Goal: Information Seeking & Learning: Compare options

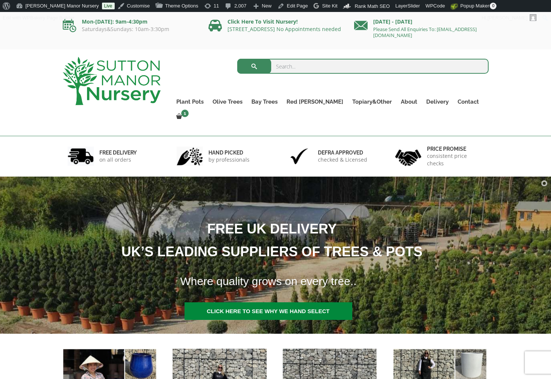
click at [39, 74] on div "Search for: Plant Pots Resin Bonded Pots The Milan Pots The Capri Pots The Brun…" at bounding box center [275, 92] width 551 height 87
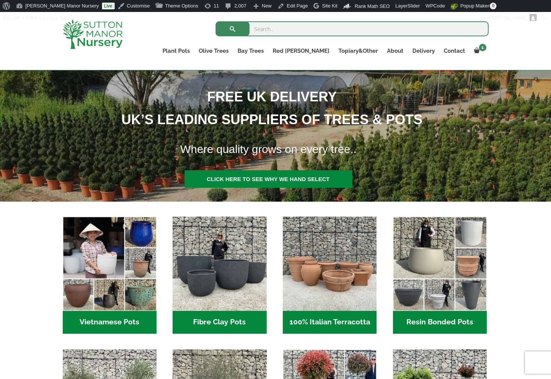
scroll to position [149, 0]
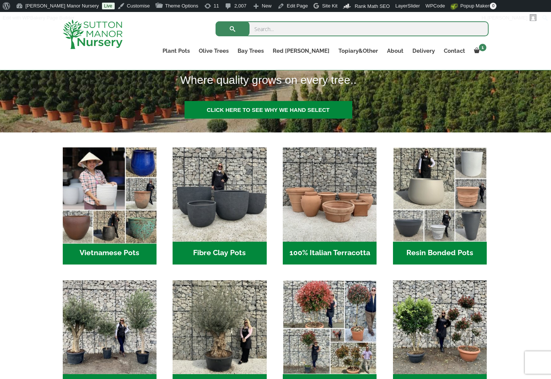
scroll to position [187, 0]
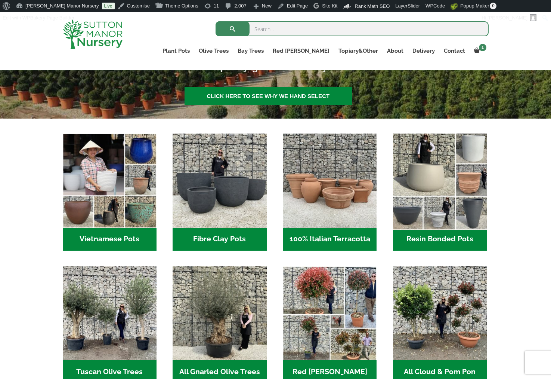
click at [437, 191] on img "Visit product category Resin Bonded Pots" at bounding box center [439, 180] width 99 height 99
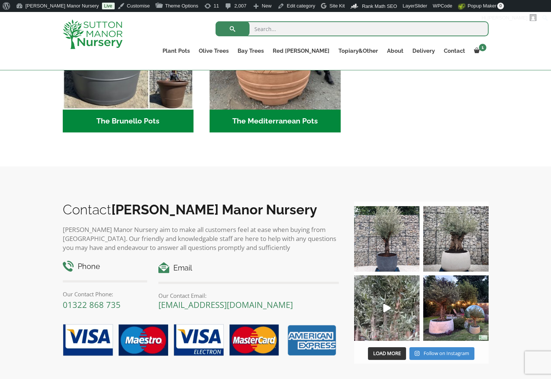
scroll to position [958, 0]
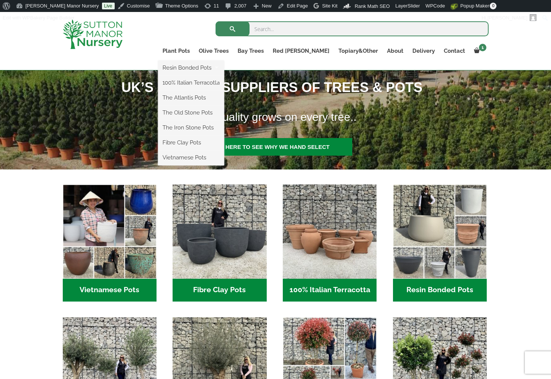
click at [219, 104] on li "The Atlantis Pots" at bounding box center [191, 97] width 66 height 15
click at [220, 98] on link "The Atlantis Pots" at bounding box center [191, 97] width 66 height 11
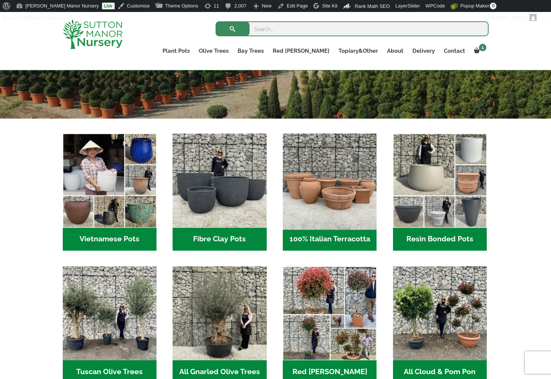
click at [325, 186] on img "Visit product category 100% Italian Terracotta" at bounding box center [330, 180] width 99 height 99
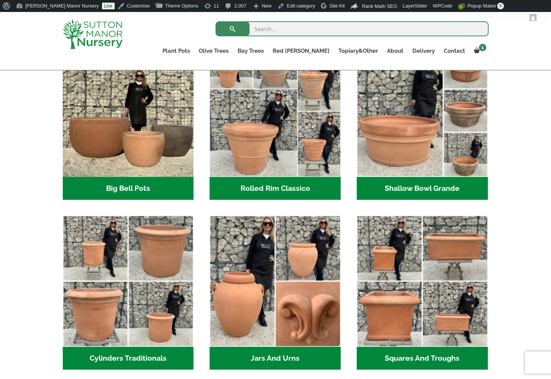
scroll to position [262, 0]
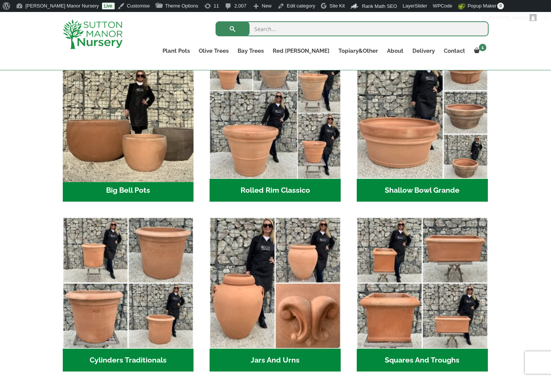
click at [116, 128] on img "Visit product category Big Bell Pots" at bounding box center [128, 113] width 138 height 138
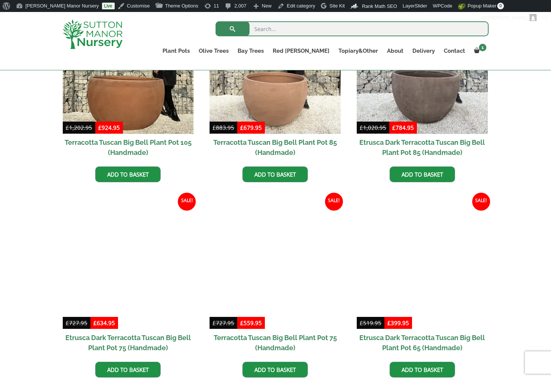
scroll to position [336, 0]
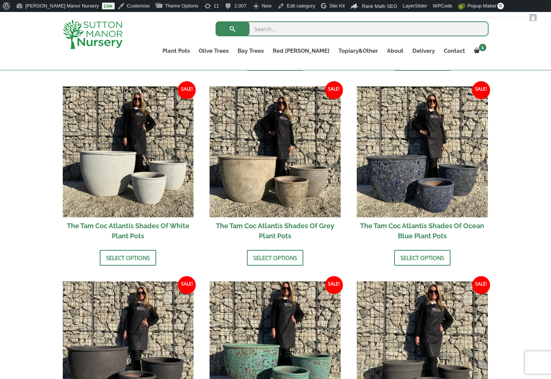
scroll to position [435, 0]
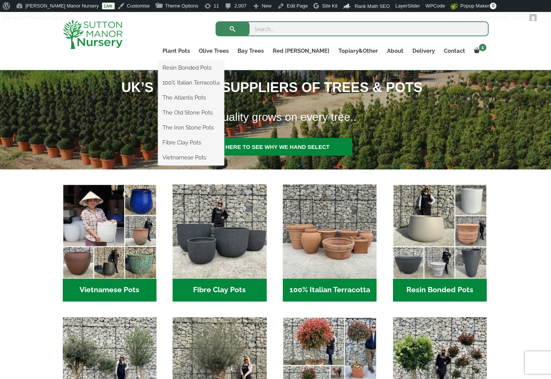
click at [213, 118] on li "The Old Stone Pots" at bounding box center [191, 112] width 66 height 15
click at [214, 112] on link "The Old Stone Pots" at bounding box center [191, 112] width 66 height 11
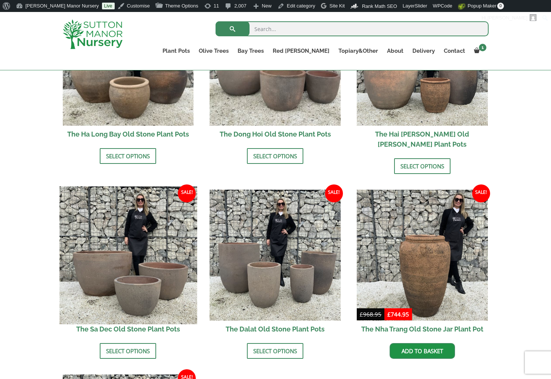
scroll to position [211, 0]
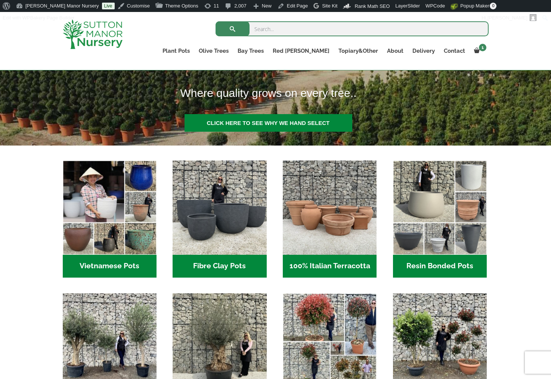
scroll to position [173, 0]
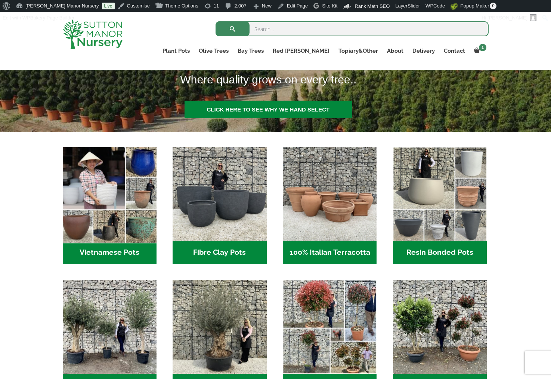
click at [156, 216] on img "Visit product category Vietnamese Pots" at bounding box center [109, 194] width 99 height 99
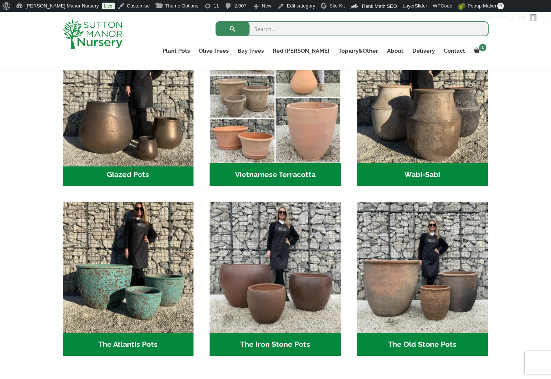
scroll to position [299, 0]
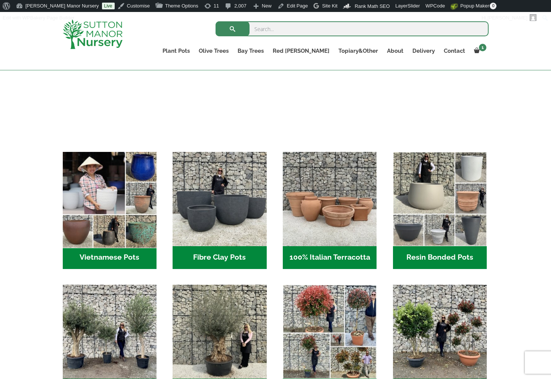
scroll to position [173, 0]
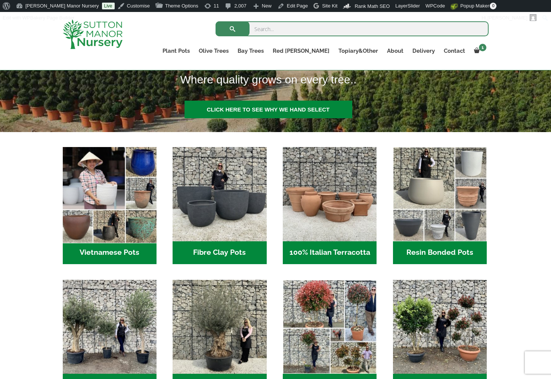
click at [97, 209] on img "Visit product category Vietnamese Pots" at bounding box center [109, 194] width 99 height 99
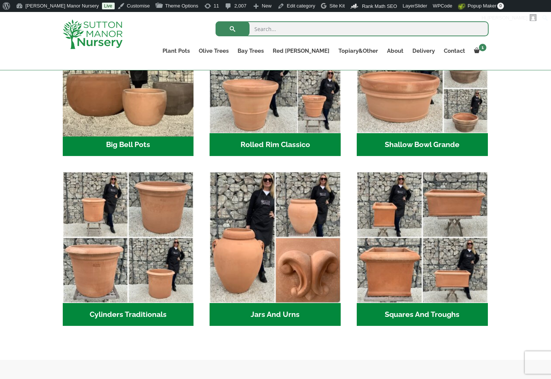
scroll to position [308, 0]
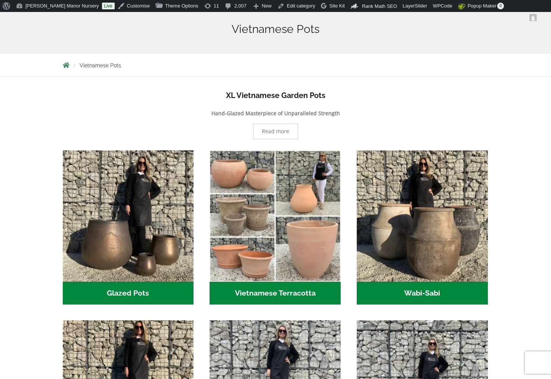
scroll to position [224, 0]
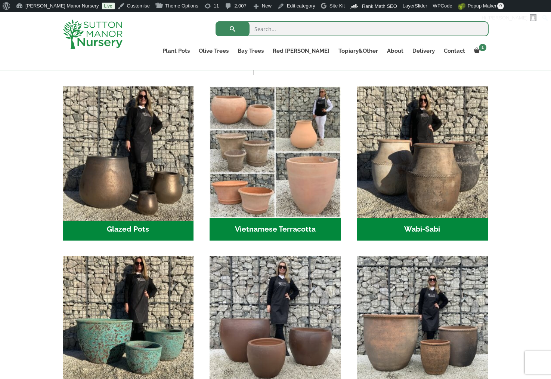
scroll to position [75, 0]
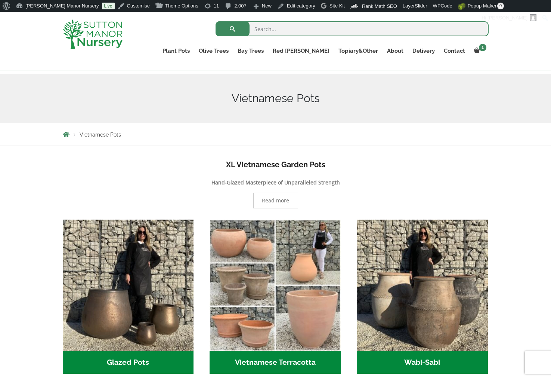
click at [70, 185] on p "Hand-Glazed Masterpiece of Unparalleled Strength" at bounding box center [276, 182] width 426 height 9
click at [85, 34] on img at bounding box center [93, 34] width 60 height 30
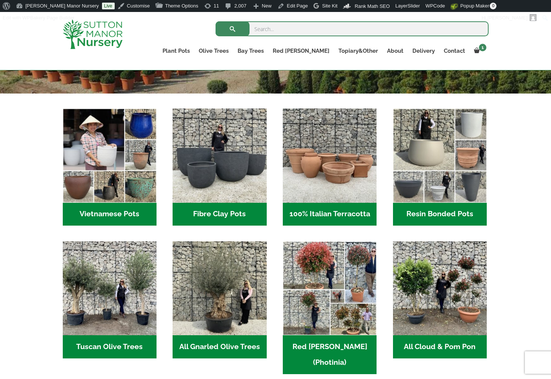
scroll to position [224, 0]
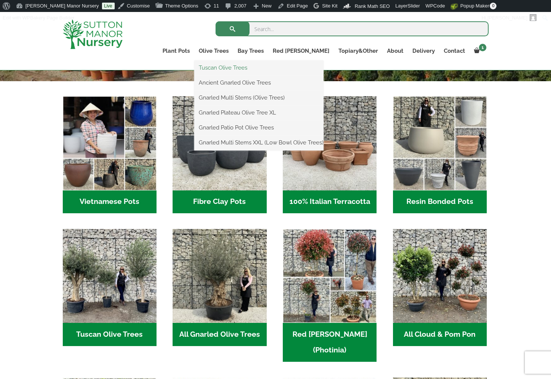
click at [247, 67] on link "Tuscan Olive Trees" at bounding box center [258, 67] width 129 height 11
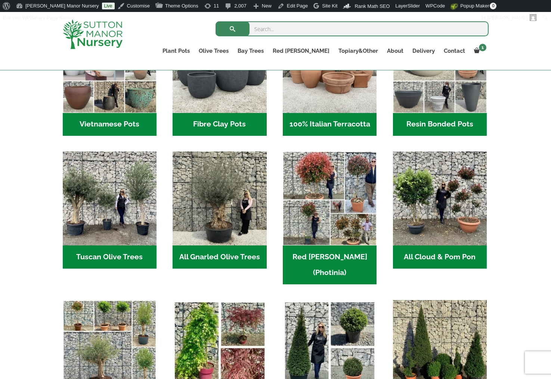
scroll to position [374, 0]
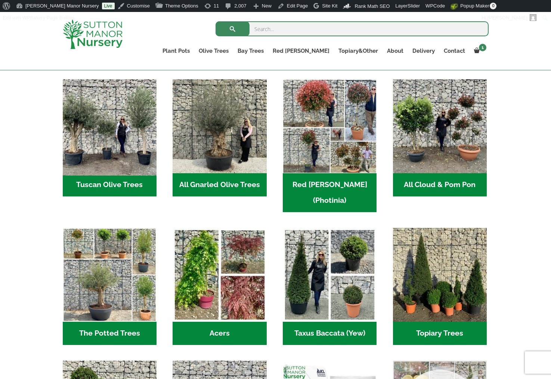
click at [86, 133] on img "Visit product category Tuscan Olive Trees" at bounding box center [109, 126] width 99 height 99
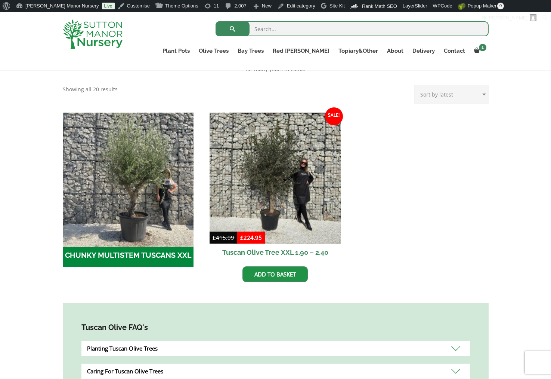
click at [148, 177] on img "Visit product category CHUNKY MULTISTEM TUSCANS XXL" at bounding box center [128, 178] width 138 height 138
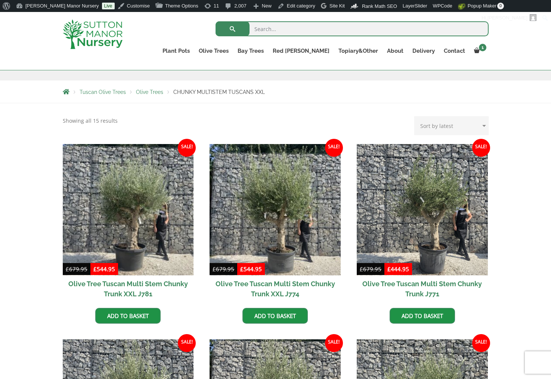
scroll to position [24, 0]
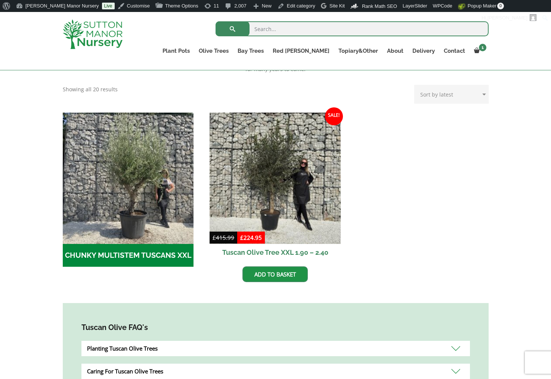
click at [77, 39] on img at bounding box center [93, 34] width 60 height 30
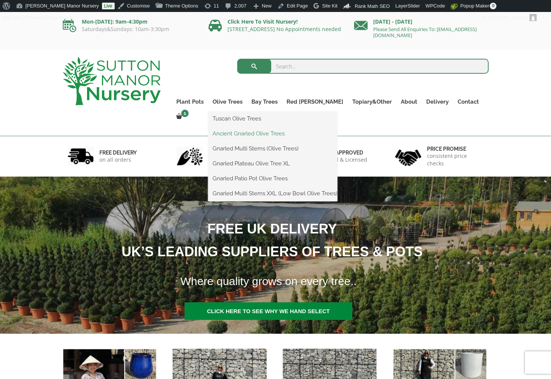
click at [251, 131] on link "Ancient Gnarled Olive Trees" at bounding box center [272, 133] width 129 height 11
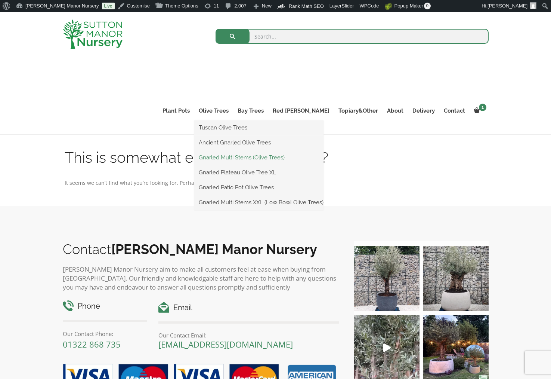
scroll to position [149, 0]
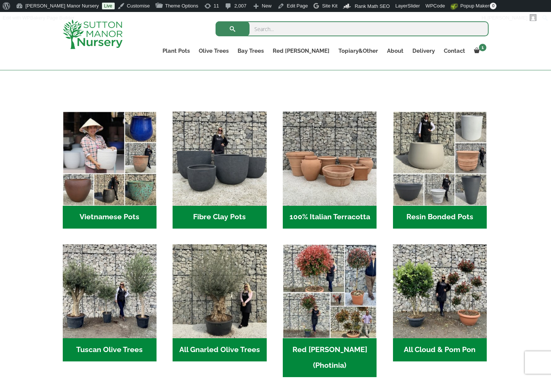
scroll to position [224, 0]
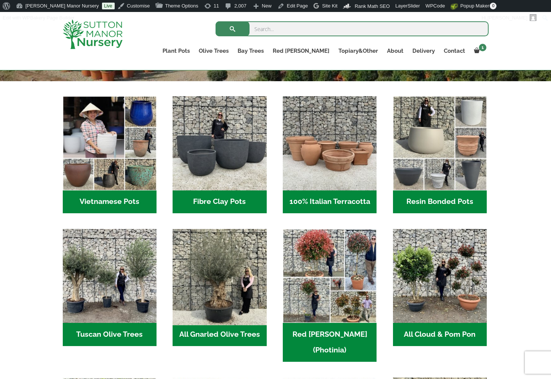
click at [230, 266] on img "Visit product category All Gnarled Olive Trees" at bounding box center [219, 275] width 99 height 99
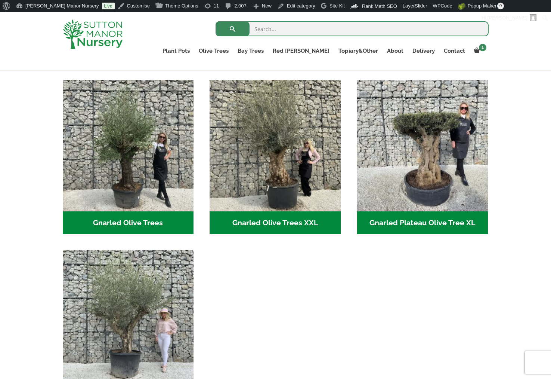
scroll to position [224, 0]
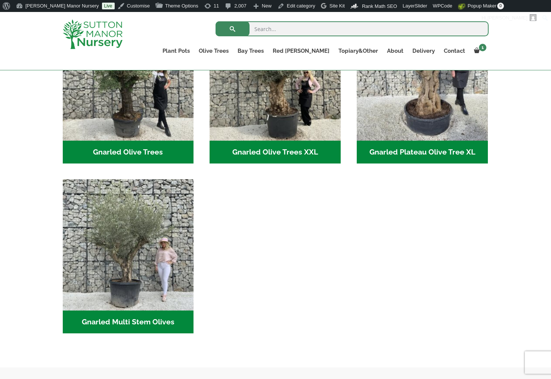
drag, startPoint x: 389, startPoint y: 288, endPoint x: 352, endPoint y: 283, distance: 37.3
click at [389, 288] on ul "Gnarled Olive Trees (128) Gnarled Olive Trees XXL (60) [GEOGRAPHIC_DATA] (8) Gn…" at bounding box center [276, 178] width 426 height 339
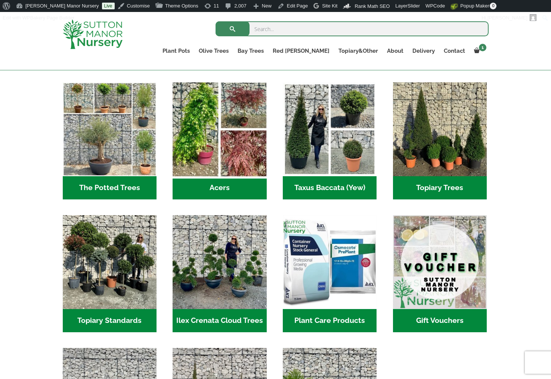
scroll to position [523, 0]
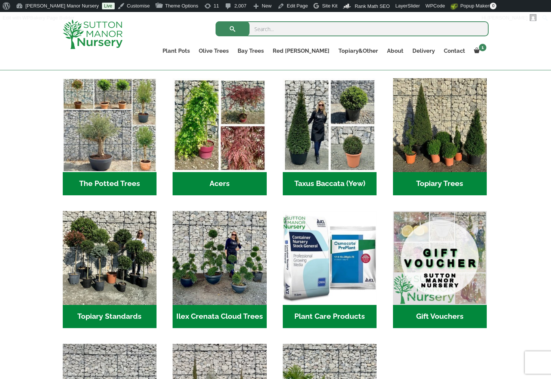
click at [274, 30] on input "search" at bounding box center [352, 28] width 273 height 15
type input "ligustrum"
click at [216, 21] on button "submit" at bounding box center [233, 28] width 34 height 15
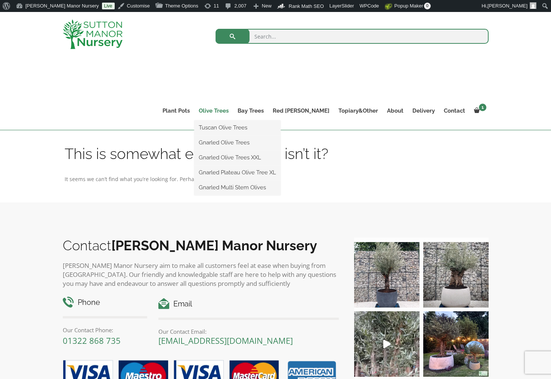
click at [233, 111] on link "Olive Trees" at bounding box center [213, 110] width 39 height 10
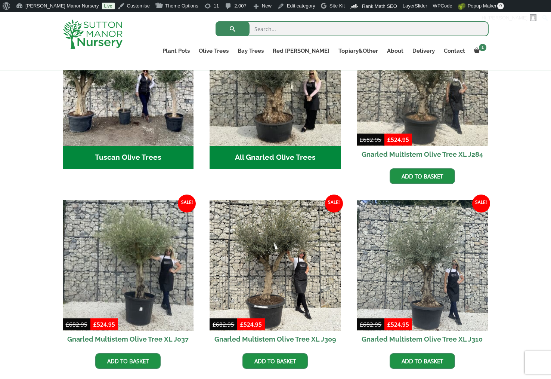
scroll to position [224, 0]
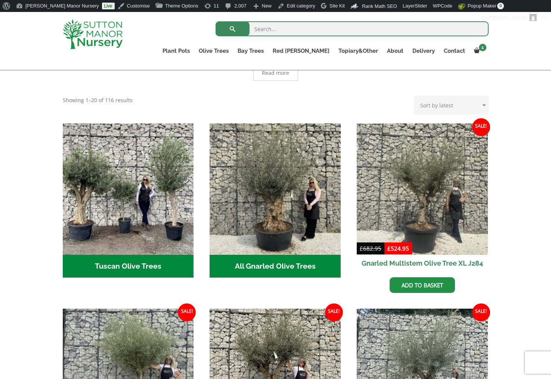
click at [349, 86] on div "Olive Trees for Sale Create a stunning Mediterranean-style garden with authenti…" at bounding box center [276, 52] width 426 height 86
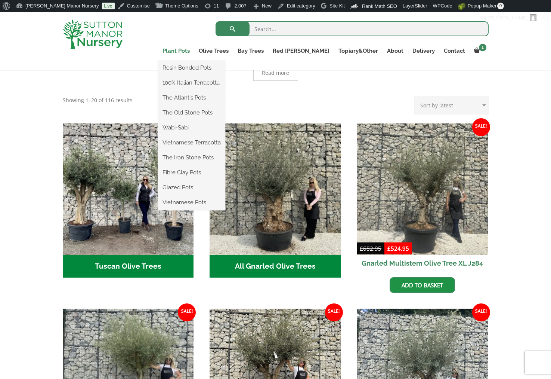
click at [194, 51] on link "Plant Pots" at bounding box center [176, 51] width 36 height 10
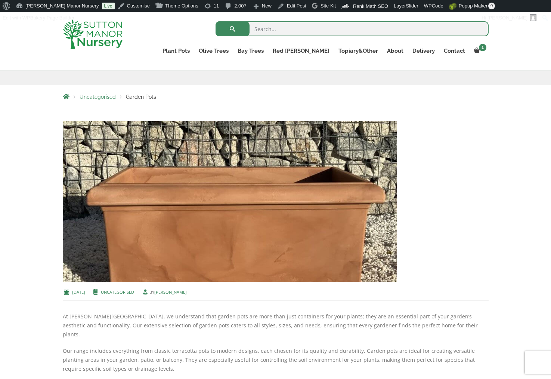
scroll to position [112, 0]
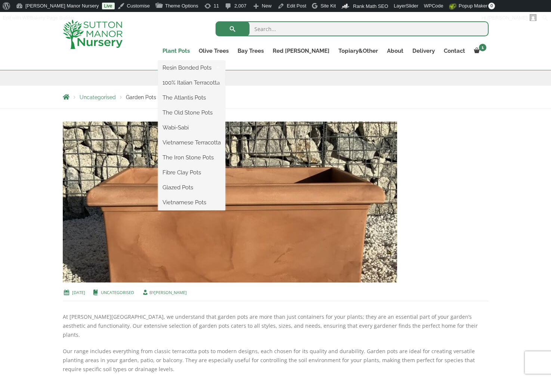
click at [194, 52] on link "Plant Pots" at bounding box center [176, 51] width 36 height 10
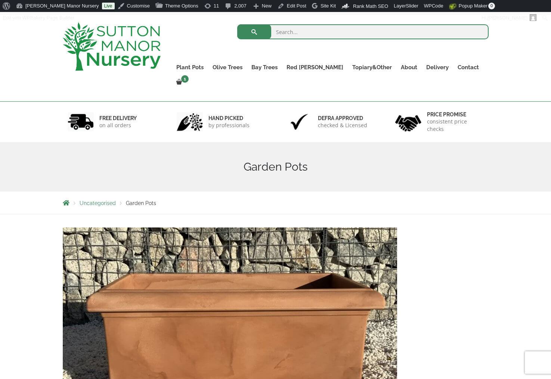
scroll to position [75, 0]
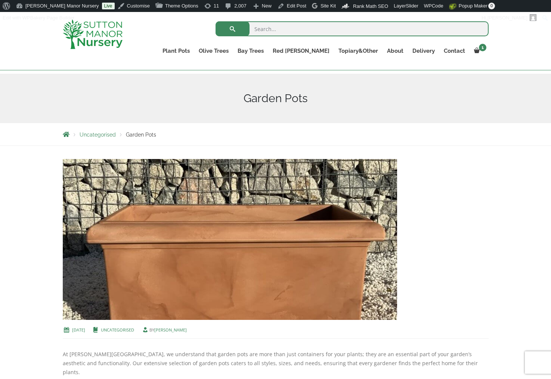
click at [87, 47] on img at bounding box center [93, 34] width 60 height 30
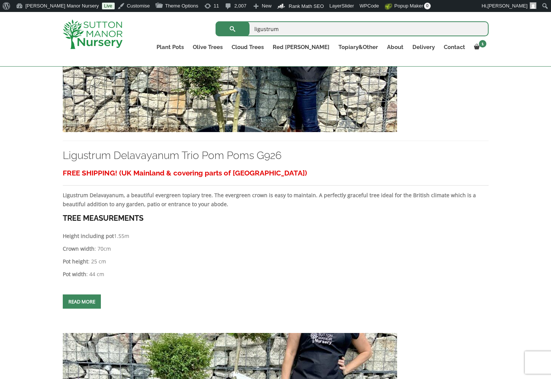
scroll to position [285, 0]
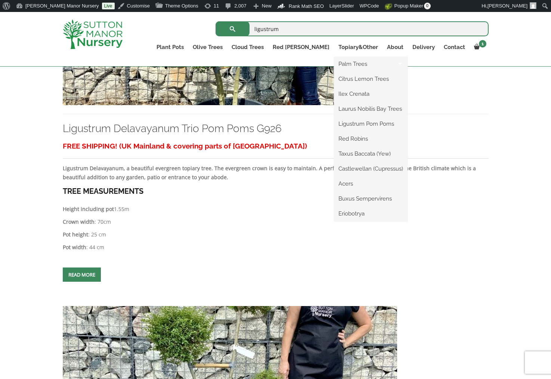
click at [362, 57] on li "Palm Trees Yucca Rostrata Trachycarpus Fortunei" at bounding box center [371, 64] width 74 height 15
click at [362, 60] on link "Palm Trees" at bounding box center [371, 63] width 74 height 11
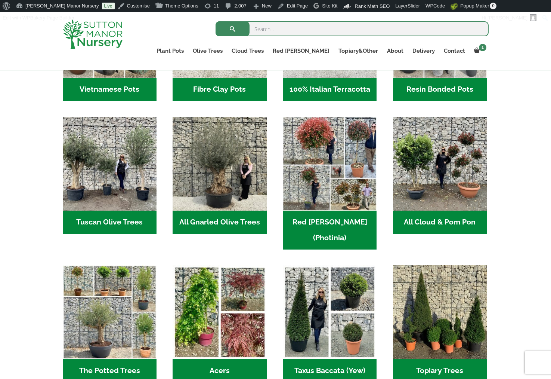
scroll to position [486, 0]
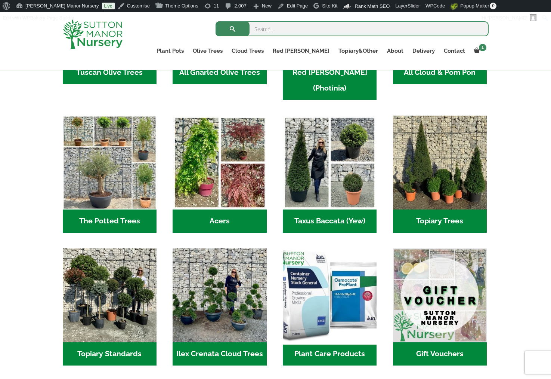
click at [345, 280] on img "Visit product category Plant Care Products" at bounding box center [330, 294] width 99 height 99
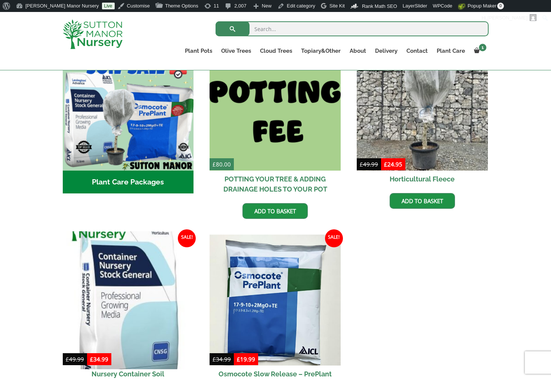
scroll to position [299, 0]
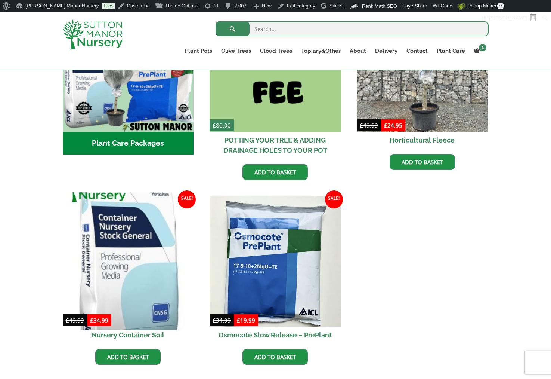
click at [138, 278] on img at bounding box center [128, 261] width 138 height 138
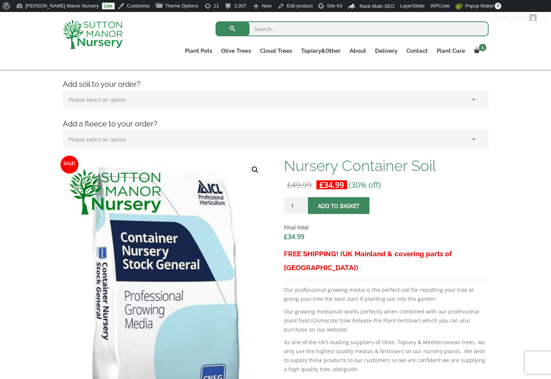
scroll to position [149, 0]
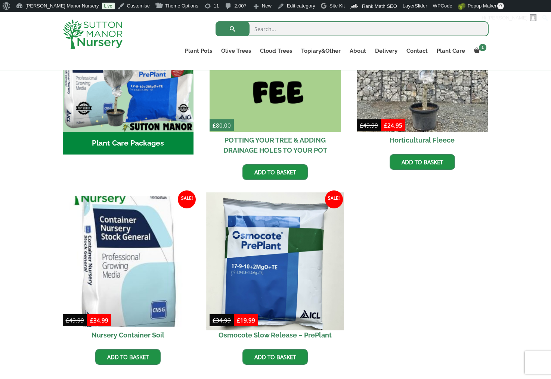
click at [273, 258] on img at bounding box center [276, 261] width 138 height 138
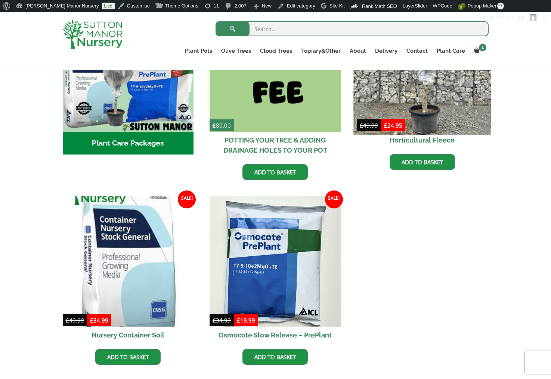
click at [433, 91] on img at bounding box center [422, 66] width 138 height 138
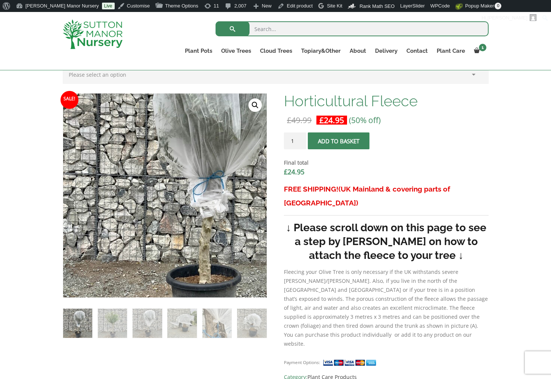
scroll to position [224, 0]
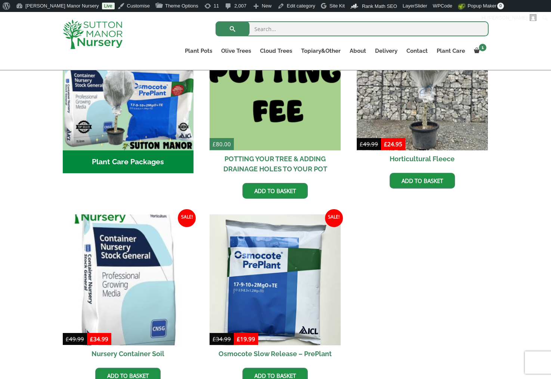
scroll to position [262, 0]
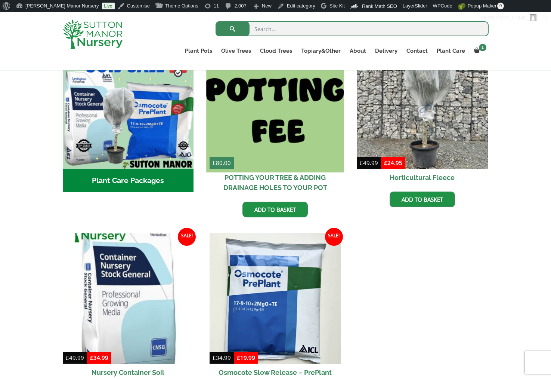
click at [282, 127] on img at bounding box center [276, 103] width 138 height 138
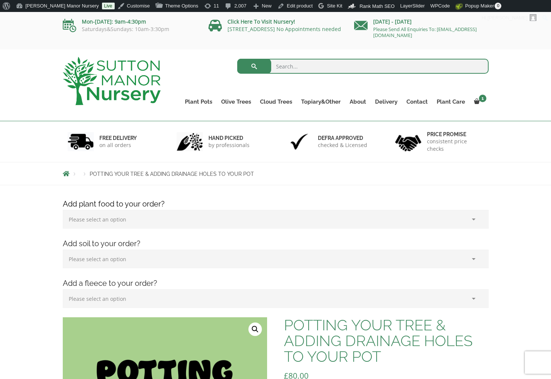
scroll to position [37, 0]
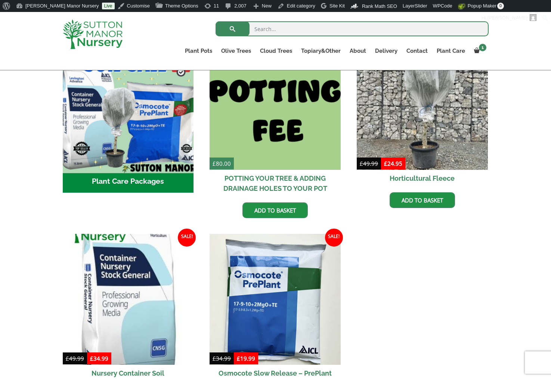
click at [150, 162] on img "Visit product category Plant Care Packages" at bounding box center [128, 104] width 138 height 138
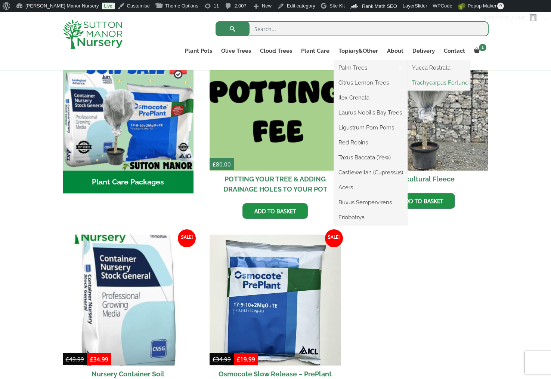
click at [455, 83] on link "Trachycarpus Fortunei" at bounding box center [439, 82] width 63 height 11
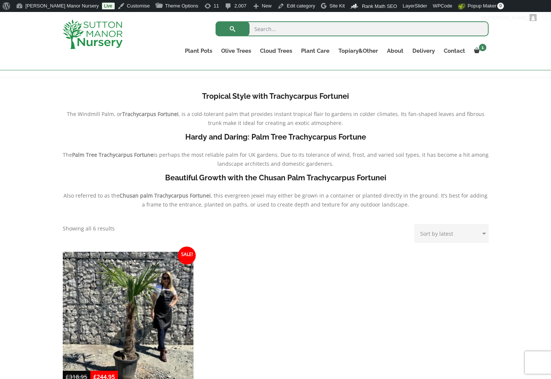
scroll to position [75, 0]
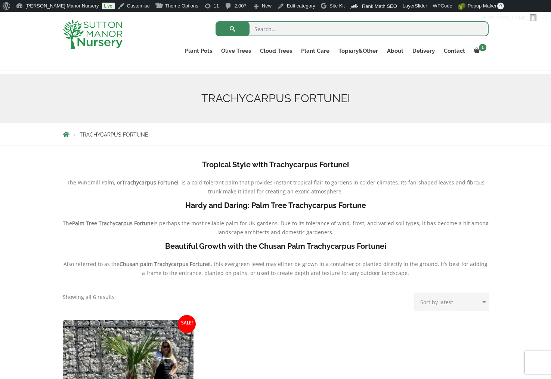
drag, startPoint x: 317, startPoint y: 164, endPoint x: 314, endPoint y: 159, distance: 5.9
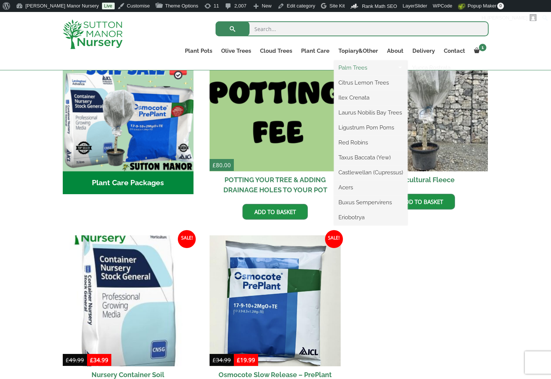
click at [373, 67] on link "Palm Trees" at bounding box center [371, 67] width 74 height 11
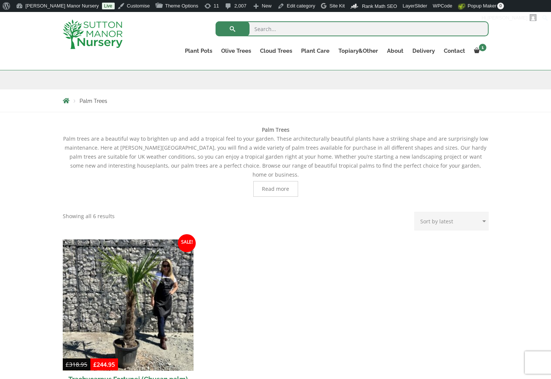
scroll to position [224, 0]
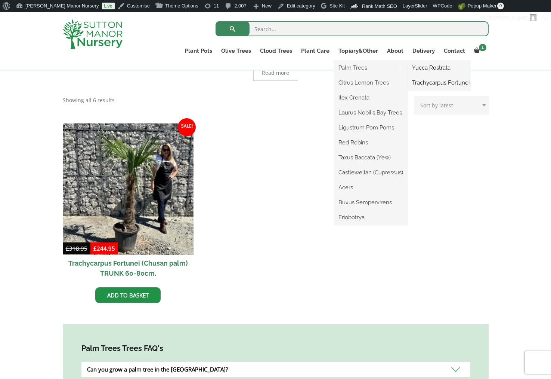
click at [421, 67] on link "Yucca Rostrata" at bounding box center [439, 67] width 63 height 11
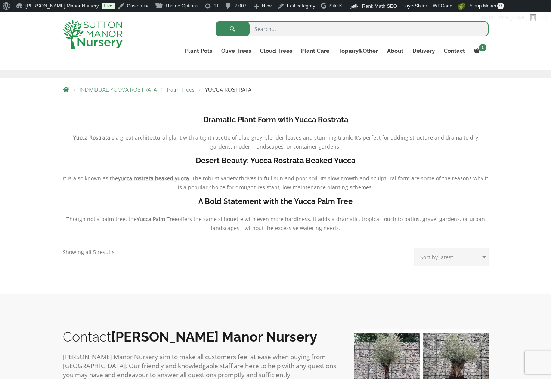
scroll to position [112, 0]
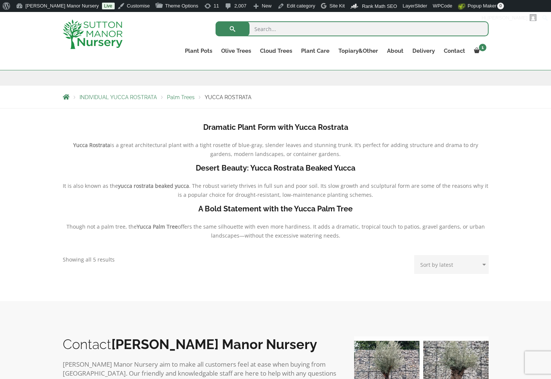
click at [114, 262] on div "Dramatic Plant Form with Yucca Rostrata Yucca Rostrata is a great architectural…" at bounding box center [275, 204] width 437 height 177
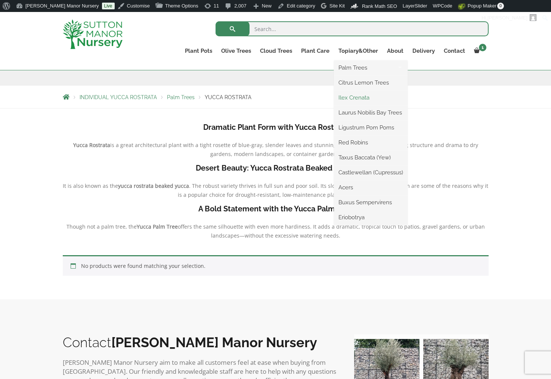
click at [357, 98] on link "Ilex Crenata" at bounding box center [371, 97] width 74 height 11
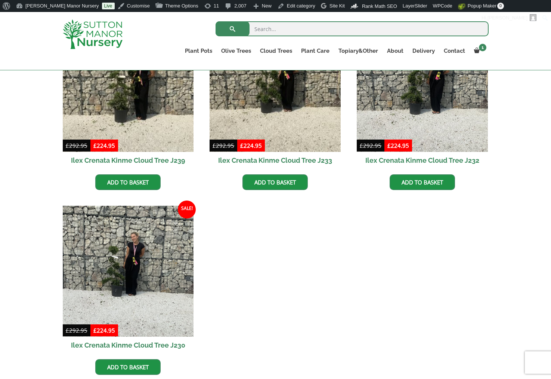
scroll to position [262, 0]
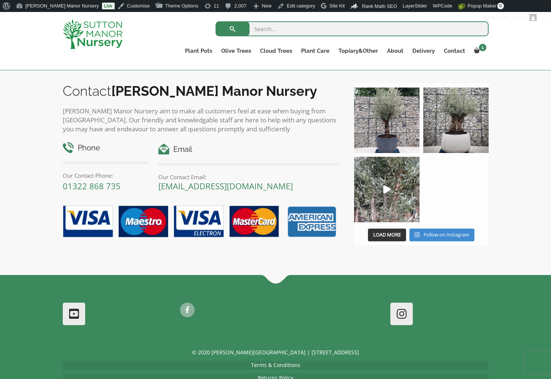
scroll to position [374, 0]
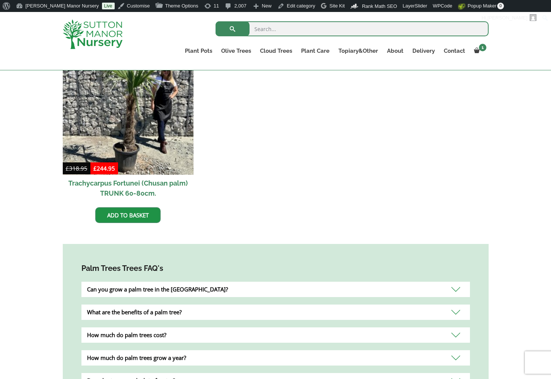
scroll to position [411, 0]
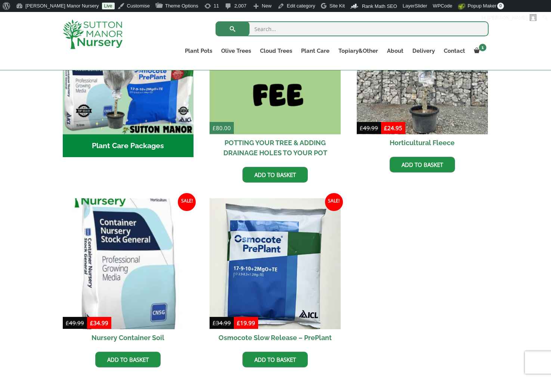
scroll to position [297, 0]
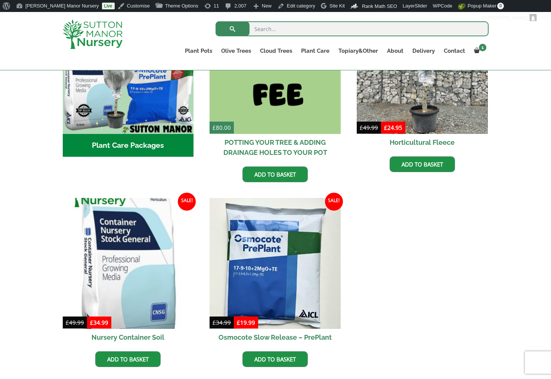
click at [135, 47] on div at bounding box center [100, 34] width 87 height 44
click at [98, 32] on img at bounding box center [93, 34] width 60 height 30
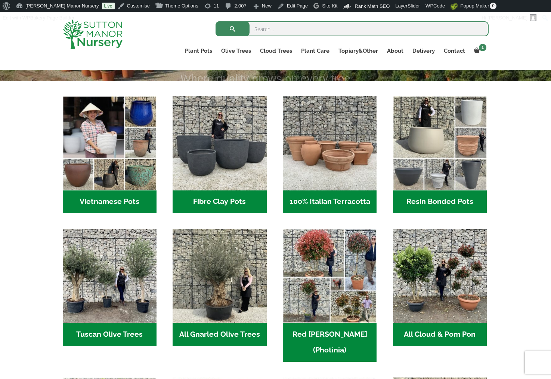
scroll to position [411, 0]
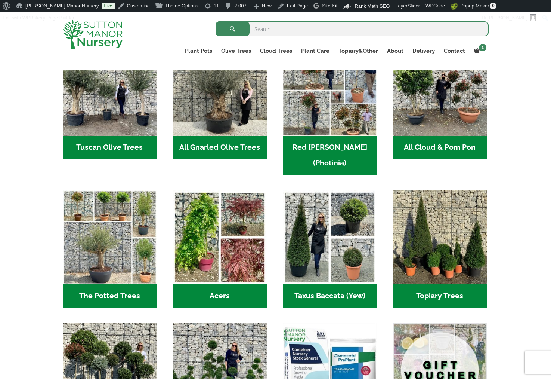
click at [210, 336] on img "Visit product category Ilex Crenata Cloud Trees" at bounding box center [219, 369] width 99 height 99
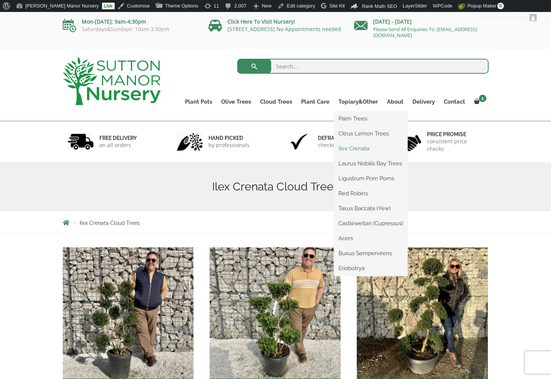
click at [363, 149] on link "Ilex Crenata" at bounding box center [371, 148] width 74 height 11
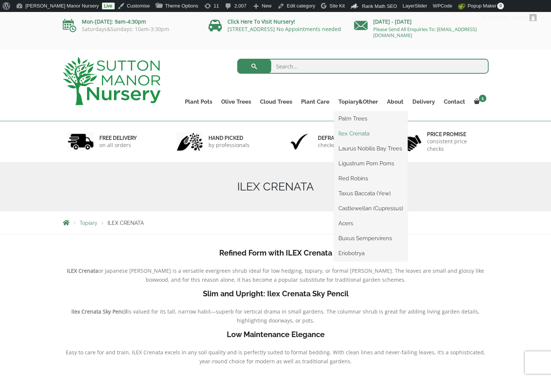
click at [359, 132] on link "Ilex Crenata" at bounding box center [371, 133] width 74 height 11
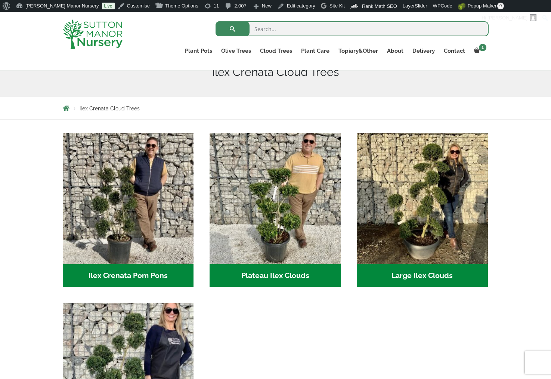
scroll to position [75, 0]
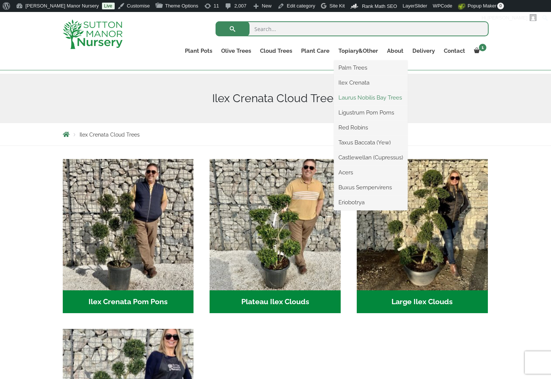
click at [365, 95] on link "Laurus Nobilis Bay Trees" at bounding box center [371, 97] width 74 height 11
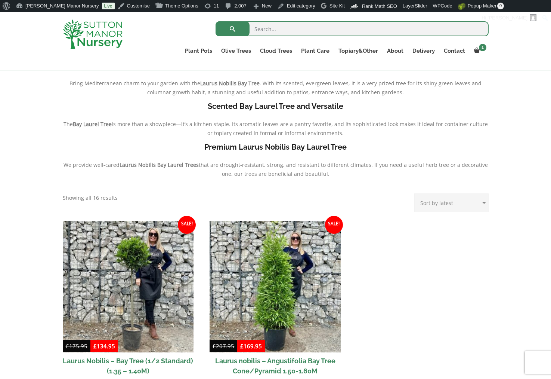
scroll to position [187, 0]
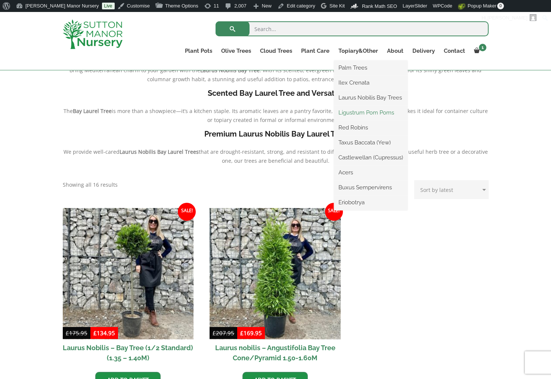
click at [369, 109] on link "Ligustrum Pom Poms" at bounding box center [371, 112] width 74 height 11
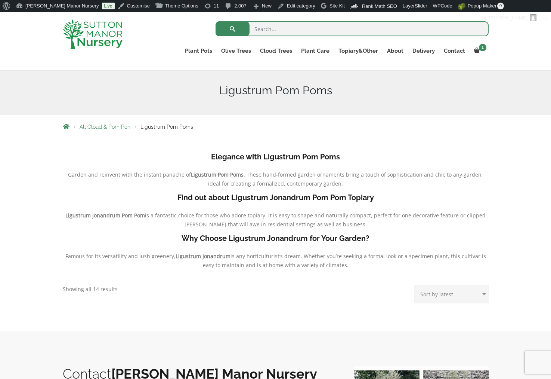
scroll to position [75, 0]
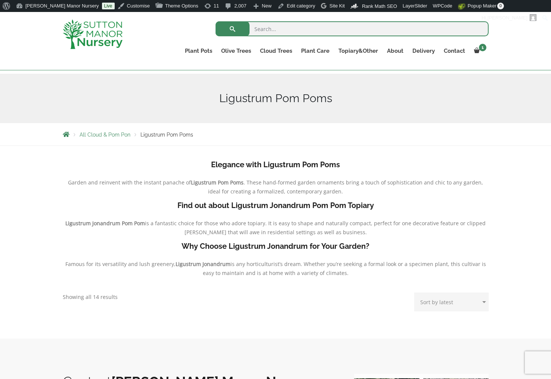
click at [84, 41] on img at bounding box center [93, 34] width 60 height 30
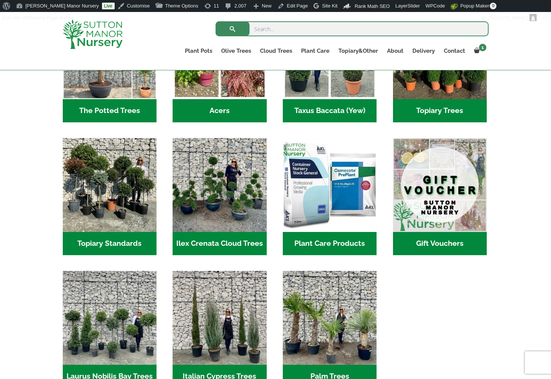
scroll to position [561, 0]
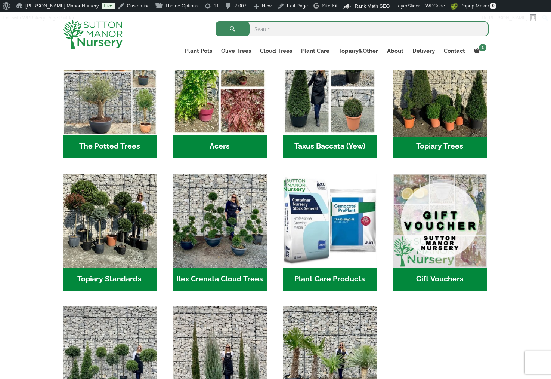
click at [439, 100] on img "Visit product category Topiary Trees" at bounding box center [439, 87] width 99 height 99
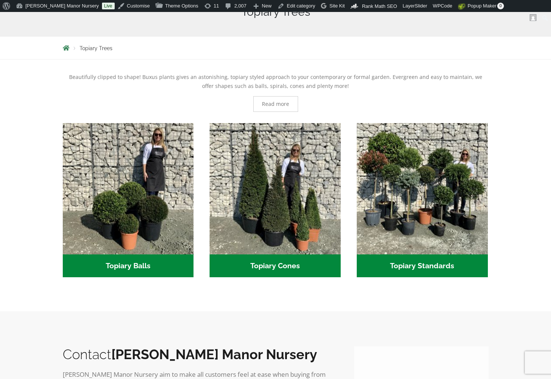
scroll to position [224, 0]
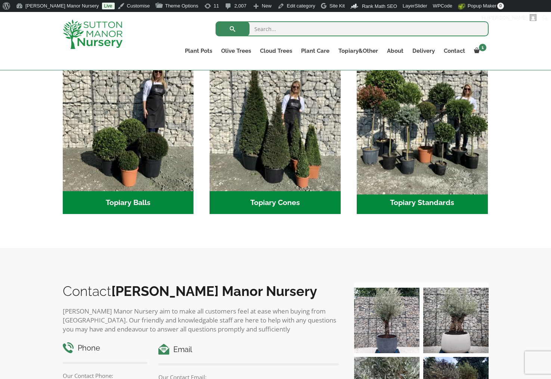
click at [464, 120] on img "Visit product category Topiary Standards" at bounding box center [422, 125] width 138 height 138
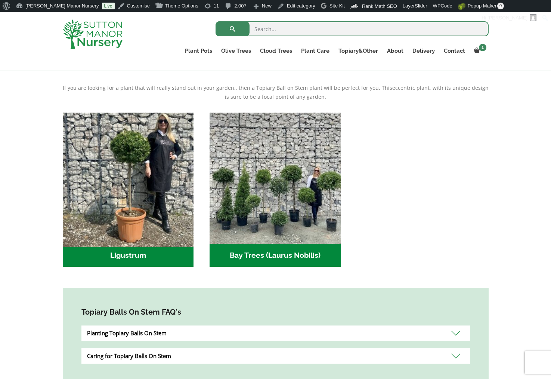
scroll to position [149, 0]
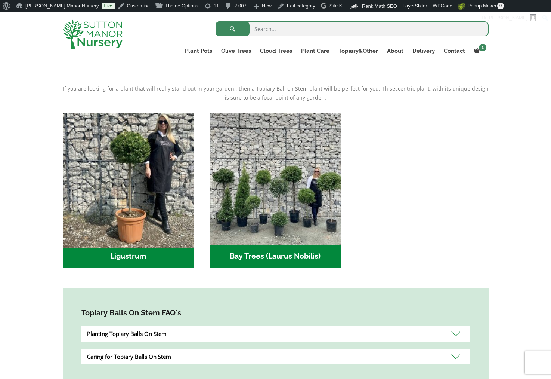
click at [150, 168] on img "Visit product category Ligustrum" at bounding box center [128, 179] width 138 height 138
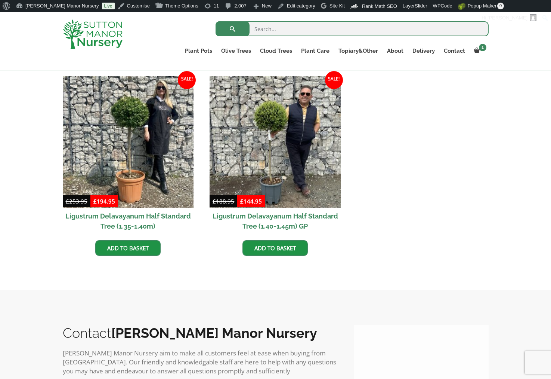
scroll to position [75, 0]
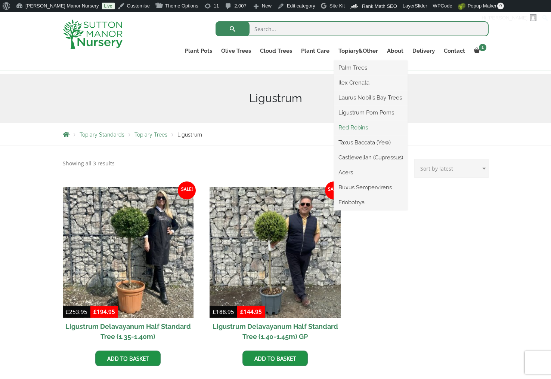
click at [351, 127] on link "Red Robins" at bounding box center [371, 127] width 74 height 11
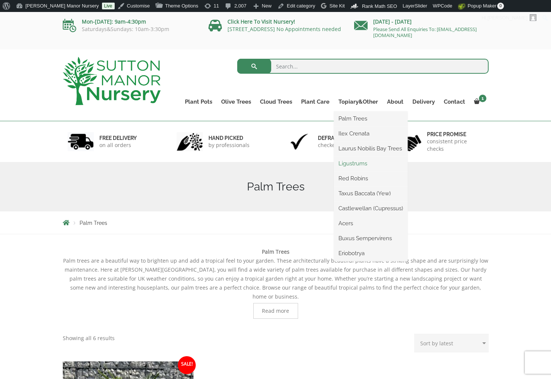
click at [362, 163] on link "Ligustrums" at bounding box center [371, 163] width 74 height 11
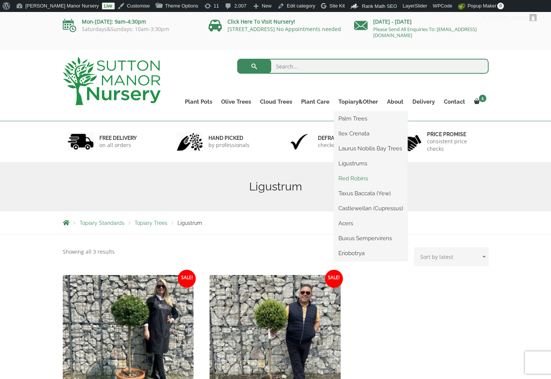
click at [363, 175] on link "Red Robins" at bounding box center [371, 178] width 74 height 11
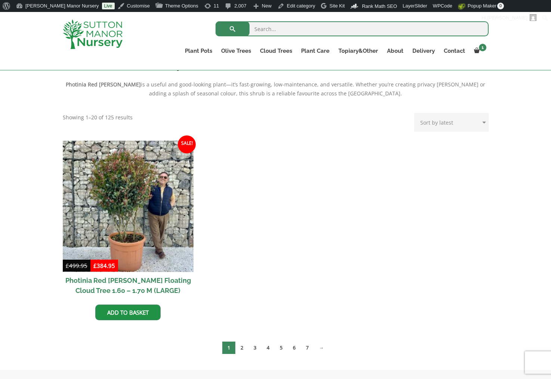
scroll to position [262, 0]
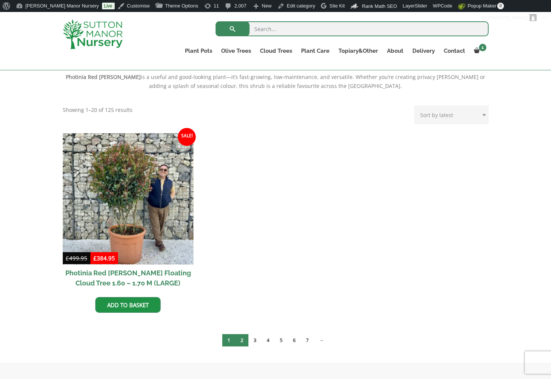
click at [240, 340] on link "2" at bounding box center [241, 340] width 13 height 12
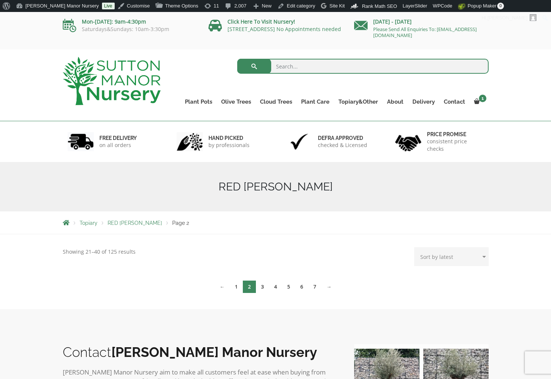
click at [142, 82] on img at bounding box center [112, 81] width 98 height 48
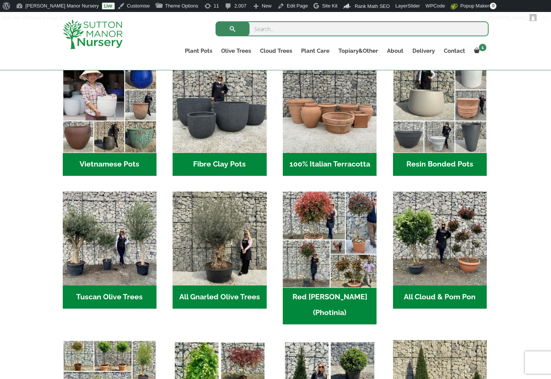
click at [332, 214] on img "Visit product category Red Robin (Photinia)" at bounding box center [330, 238] width 99 height 99
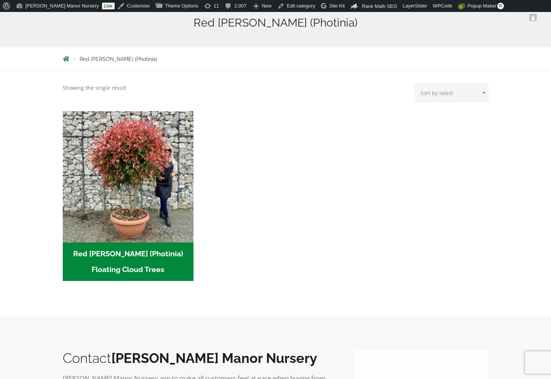
scroll to position [187, 0]
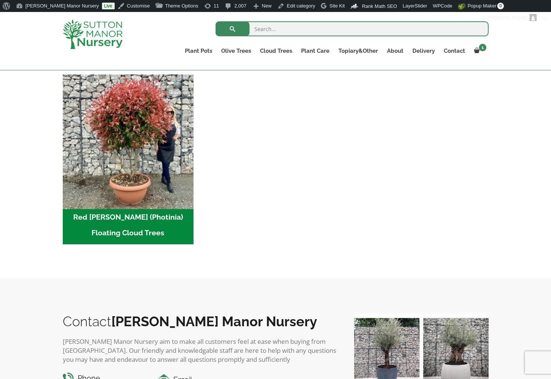
click at [157, 198] on img "Visit product category Red Robin (Photinia) Floating Cloud Trees" at bounding box center [128, 140] width 138 height 138
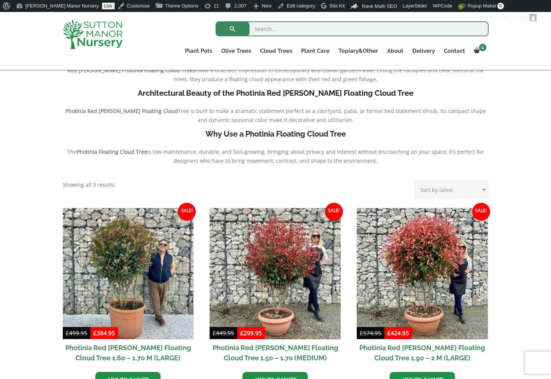
scroll to position [299, 0]
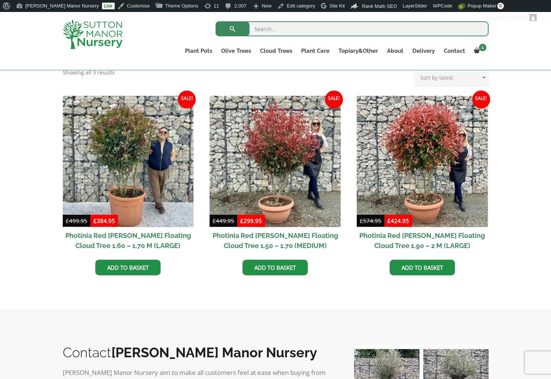
click at [71, 32] on img at bounding box center [93, 34] width 60 height 30
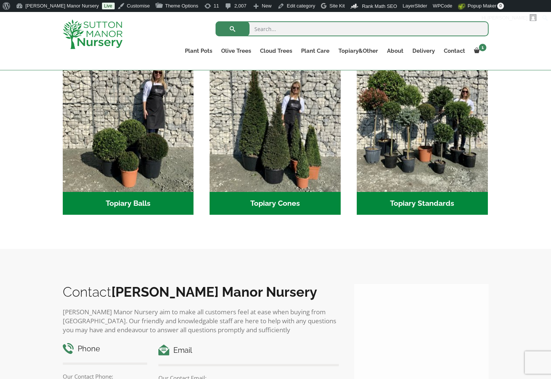
click at [104, 43] on img at bounding box center [93, 34] width 60 height 30
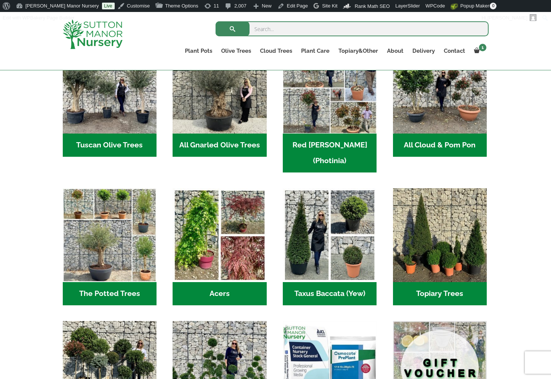
scroll to position [374, 0]
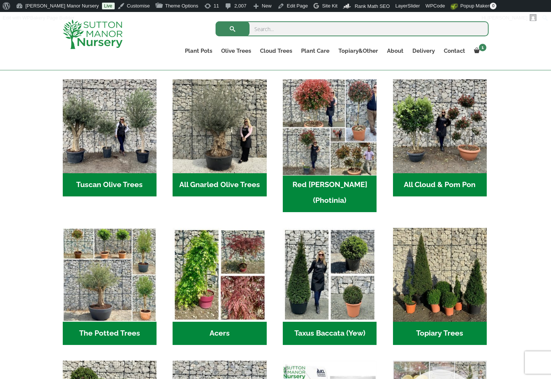
click at [331, 121] on img "Visit product category Red Robin (Photinia)" at bounding box center [330, 126] width 99 height 99
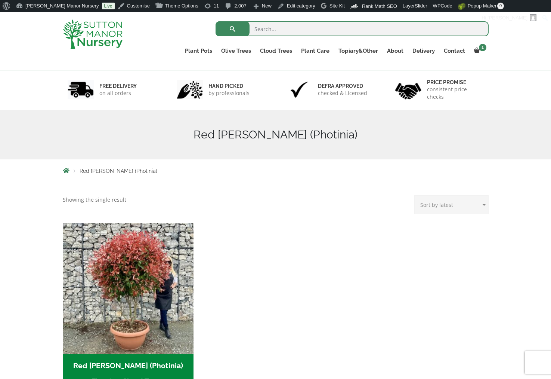
scroll to position [75, 0]
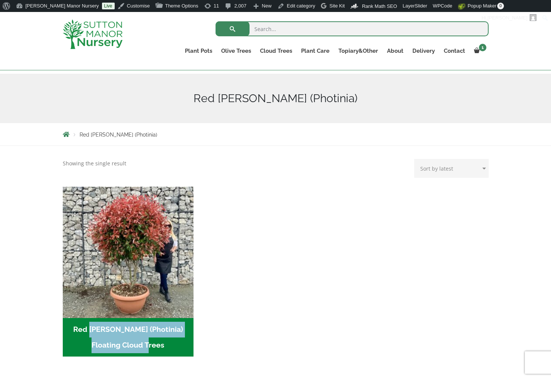
drag, startPoint x: 256, startPoint y: 351, endPoint x: 68, endPoint y: 325, distance: 190.1
click at [68, 325] on ul "Red Robin (Photinia) Floating Cloud Trees (3)" at bounding box center [276, 278] width 426 height 185
copy h2 "Red Robin (Photinia) Floating Cloud Trees"
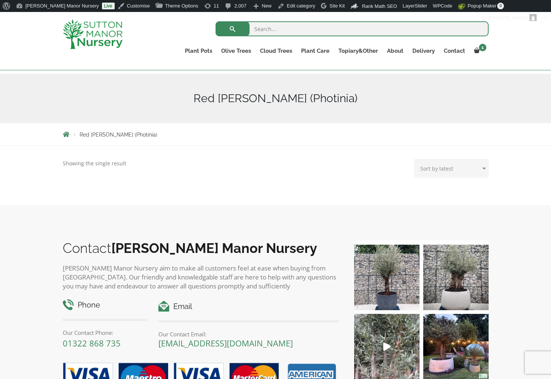
click at [88, 20] on img at bounding box center [93, 34] width 60 height 30
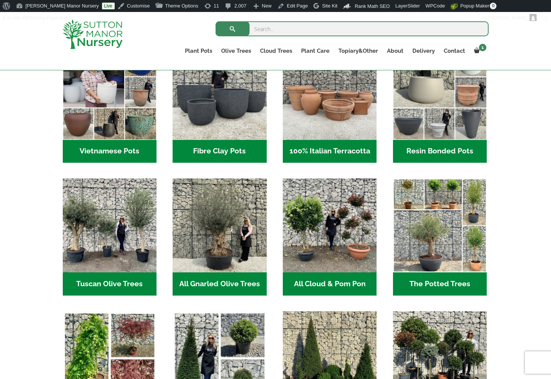
scroll to position [262, 0]
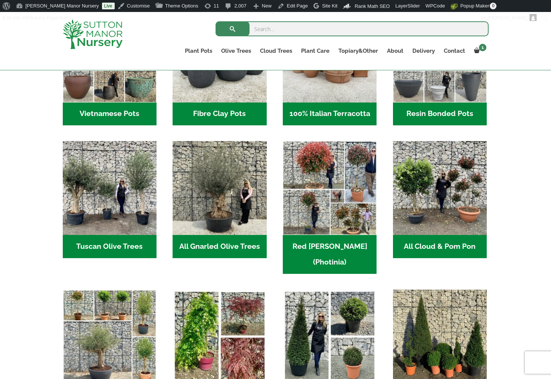
scroll to position [299, 0]
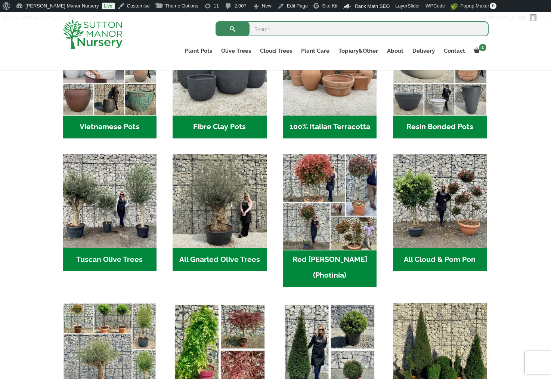
click at [325, 234] on img "Visit product category Red Robin (Photinia)" at bounding box center [330, 201] width 99 height 99
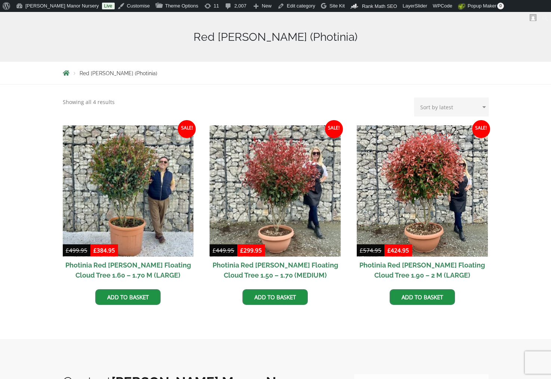
scroll to position [149, 0]
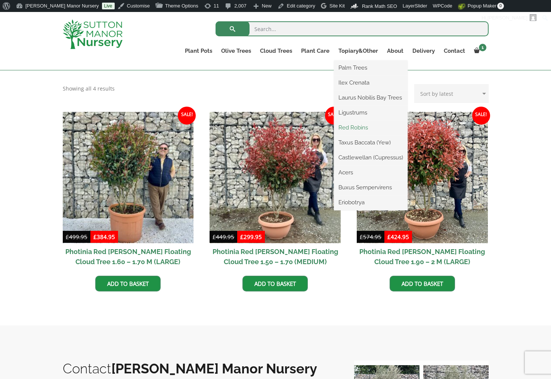
click at [362, 129] on link "Red Robins" at bounding box center [371, 127] width 74 height 11
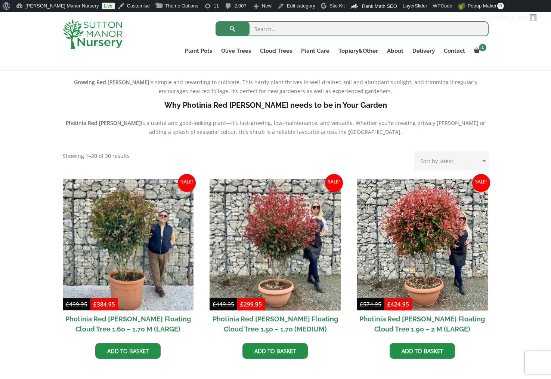
scroll to position [224, 0]
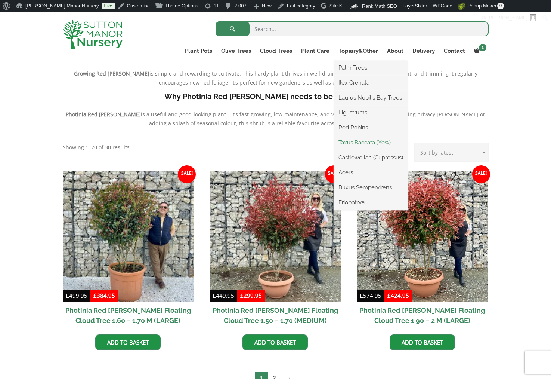
click at [361, 141] on link "Taxus Baccata (Yew)" at bounding box center [371, 142] width 74 height 11
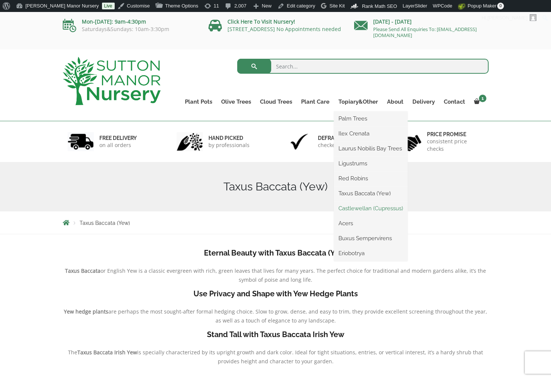
click at [365, 209] on link "Castlewellan (Cupressus)" at bounding box center [371, 208] width 74 height 11
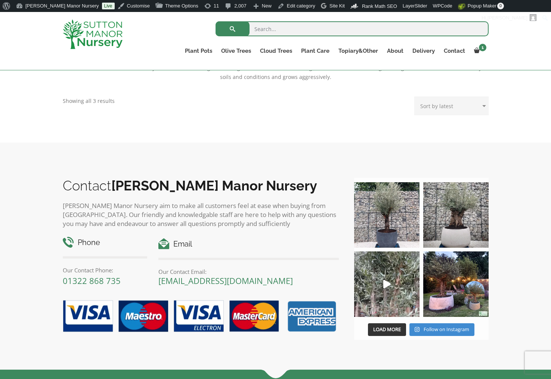
scroll to position [112, 0]
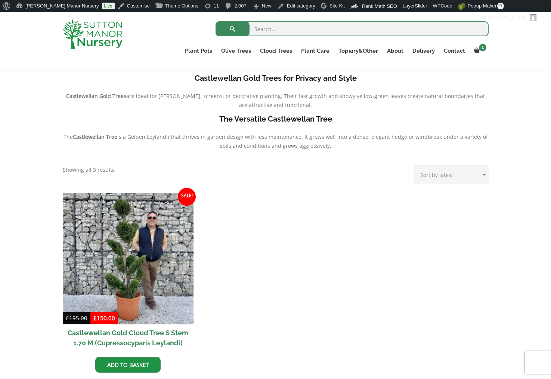
scroll to position [112, 0]
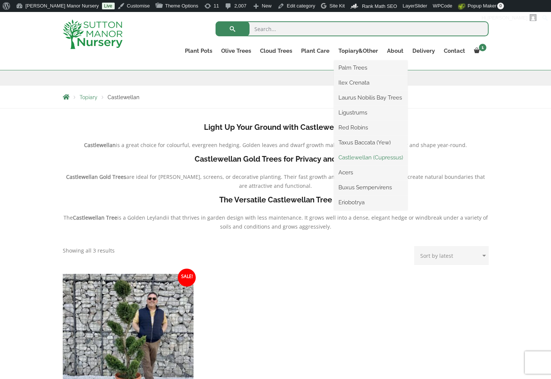
click at [354, 157] on link "Castlewellan (Cupressus)" at bounding box center [371, 157] width 74 height 11
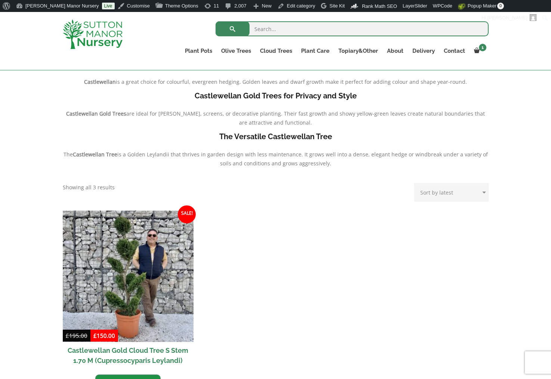
scroll to position [187, 0]
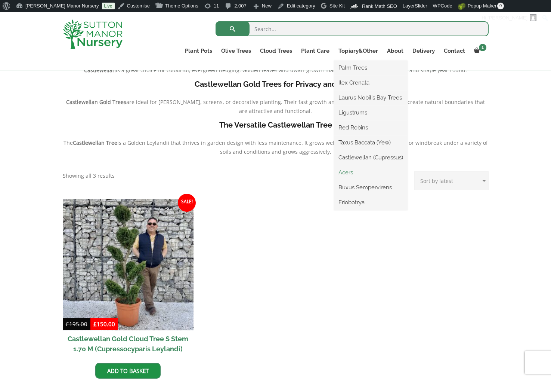
click at [354, 175] on link "Acers" at bounding box center [371, 172] width 74 height 11
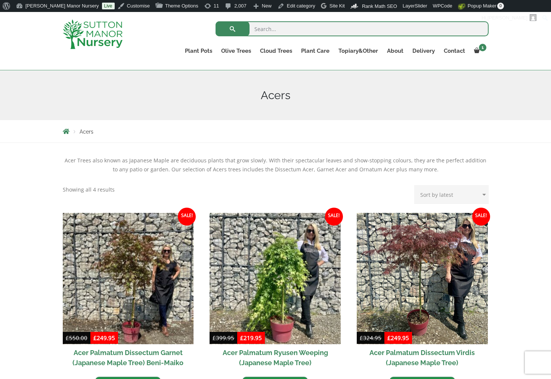
scroll to position [187, 0]
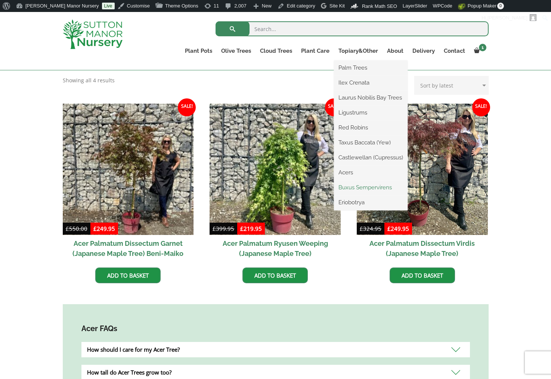
click at [367, 185] on link "Buxus Sempervirens" at bounding box center [371, 187] width 74 height 11
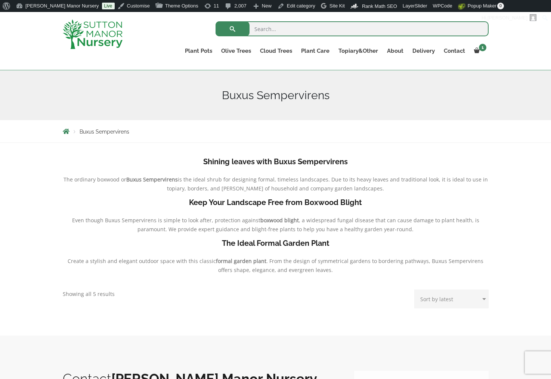
scroll to position [149, 0]
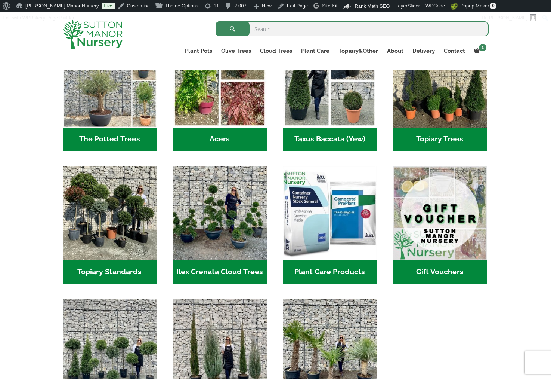
scroll to position [486, 0]
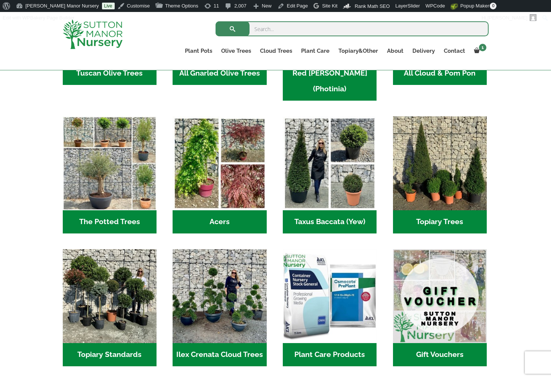
scroll to position [486, 0]
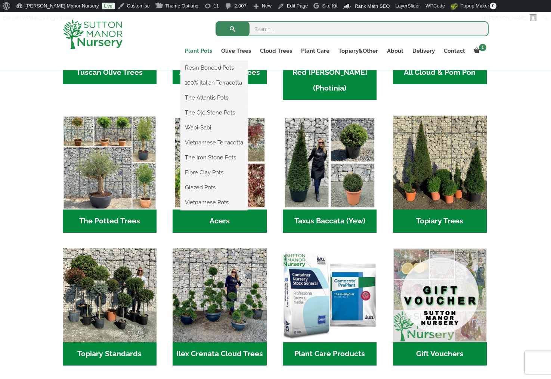
click at [196, 50] on link "Plant Pots" at bounding box center [198, 51] width 36 height 10
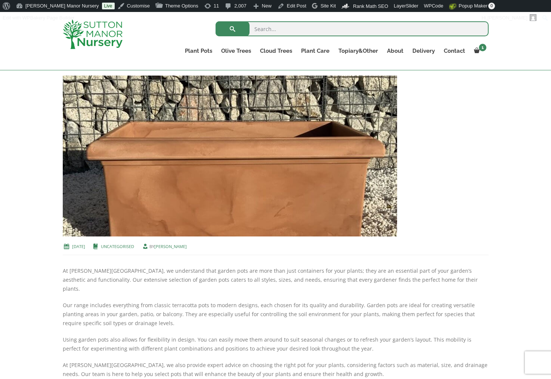
scroll to position [37, 0]
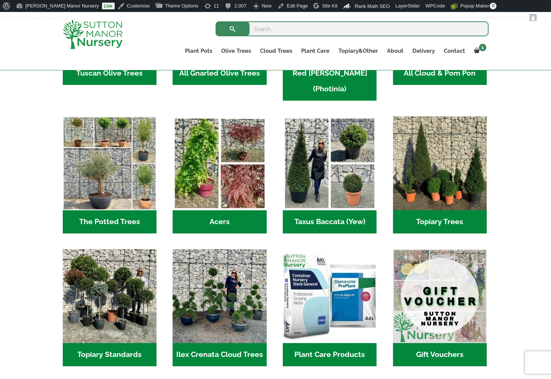
scroll to position [486, 0]
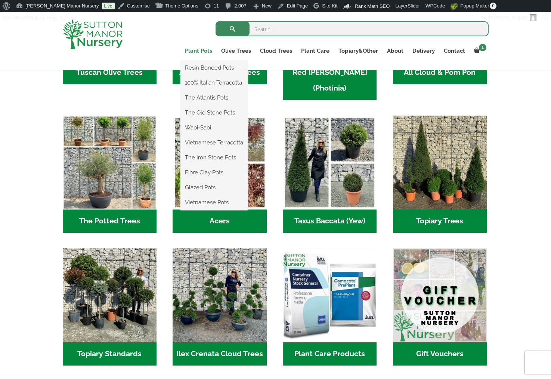
click at [202, 49] on link "Plant Pots" at bounding box center [198, 51] width 36 height 10
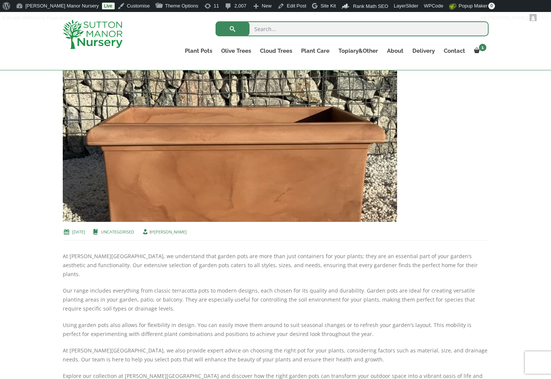
scroll to position [187, 0]
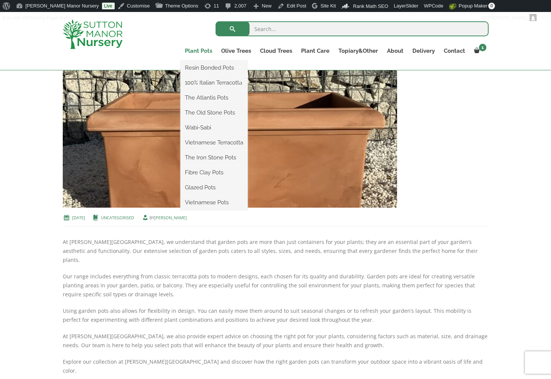
click at [204, 52] on link "Plant Pots" at bounding box center [198, 51] width 36 height 10
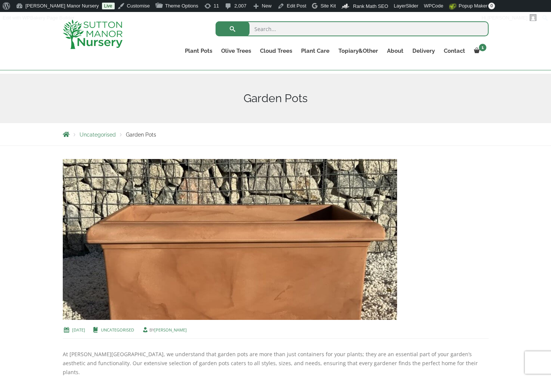
scroll to position [37, 0]
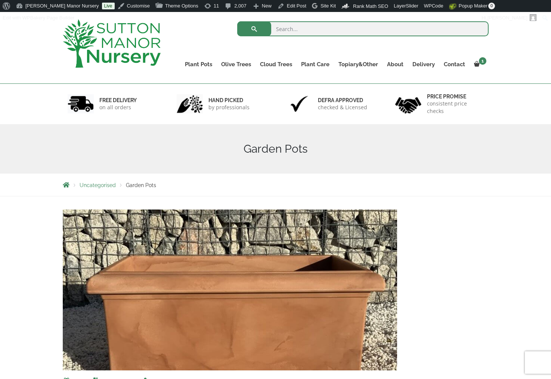
click at [168, 161] on div "Garden Pots" at bounding box center [275, 148] width 437 height 49
drag, startPoint x: 52, startPoint y: 182, endPoint x: 58, endPoint y: 198, distance: 17.1
click at [315, 151] on h1 "Garden Pots" at bounding box center [276, 148] width 426 height 13
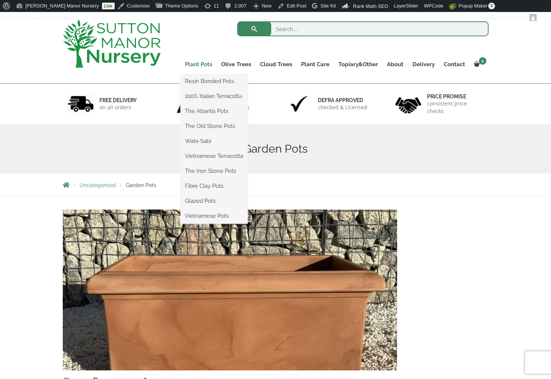
click at [192, 63] on link "Plant Pots" at bounding box center [198, 64] width 36 height 10
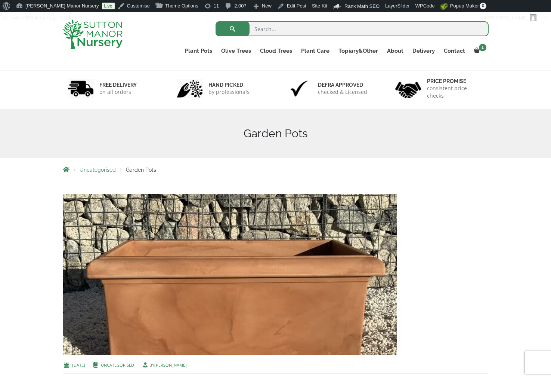
scroll to position [75, 0]
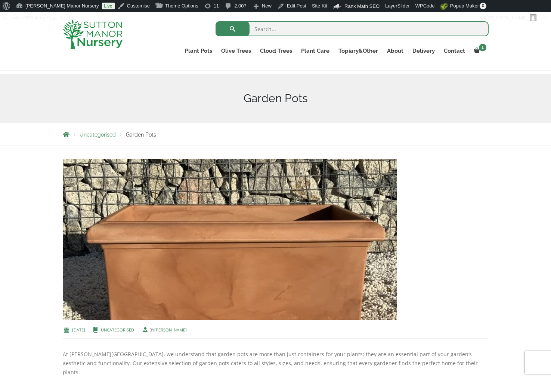
click at [147, 82] on div "Garden Pots" at bounding box center [275, 98] width 437 height 49
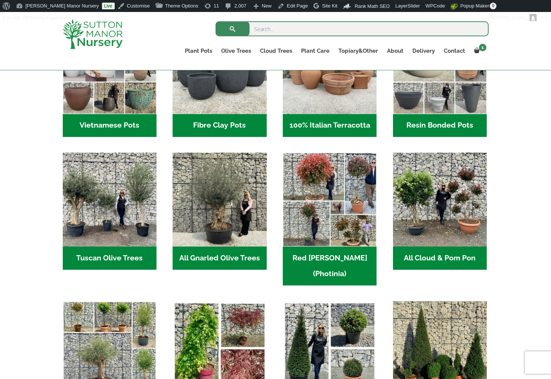
scroll to position [299, 0]
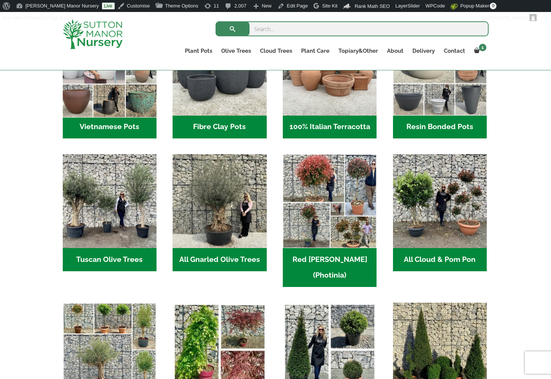
click at [112, 104] on img "Visit product category Vietnamese Pots" at bounding box center [109, 68] width 99 height 99
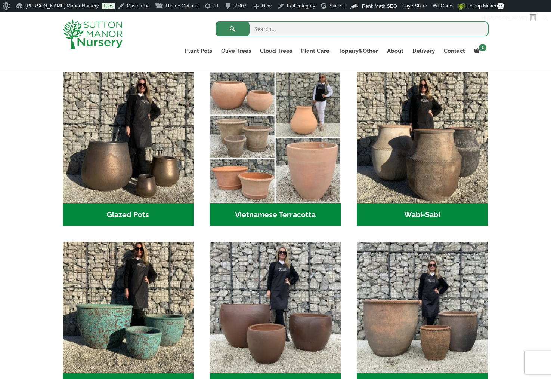
scroll to position [299, 0]
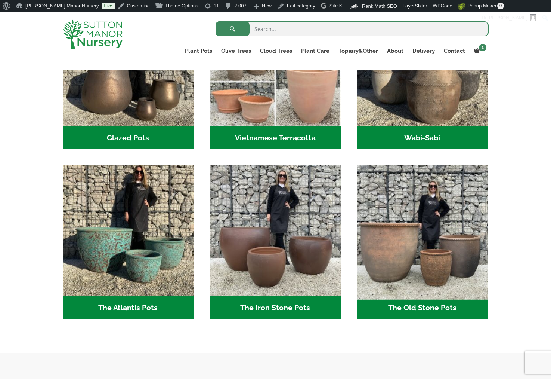
click at [444, 250] on img "Visit product category The Old Stone Pots" at bounding box center [422, 231] width 138 height 138
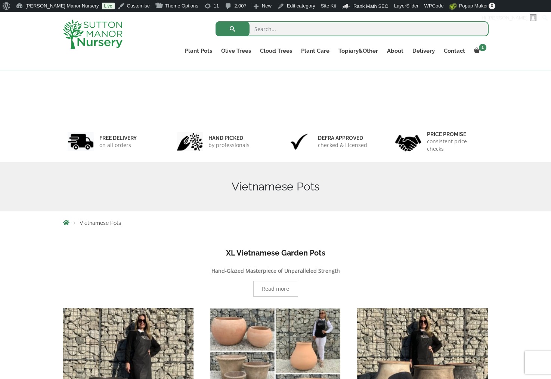
scroll to position [299, 0]
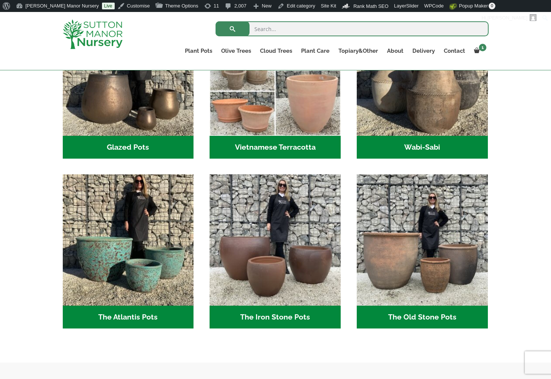
click at [291, 274] on img "Visit product category The Iron Stone Pots" at bounding box center [275, 239] width 131 height 131
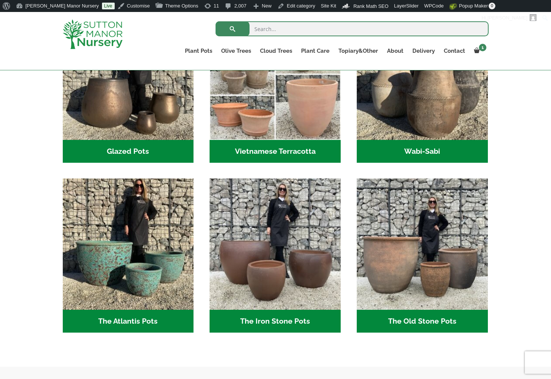
scroll to position [0, 0]
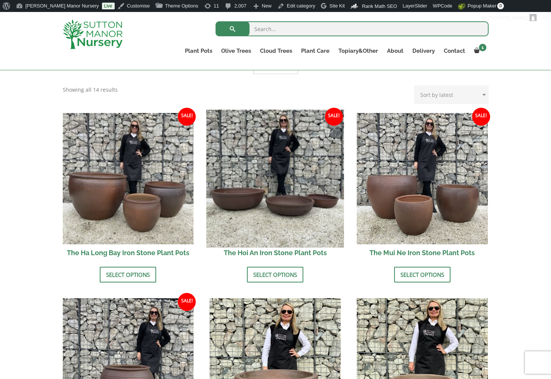
click at [275, 172] on img at bounding box center [276, 178] width 138 height 138
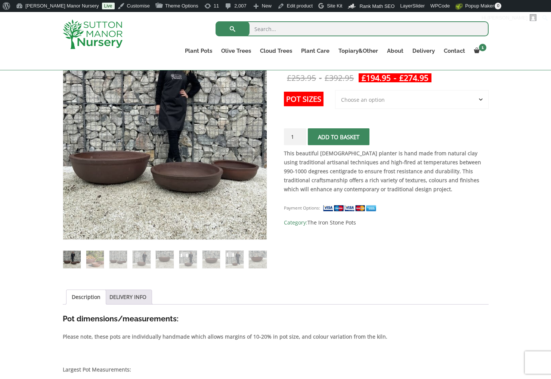
scroll to position [112, 0]
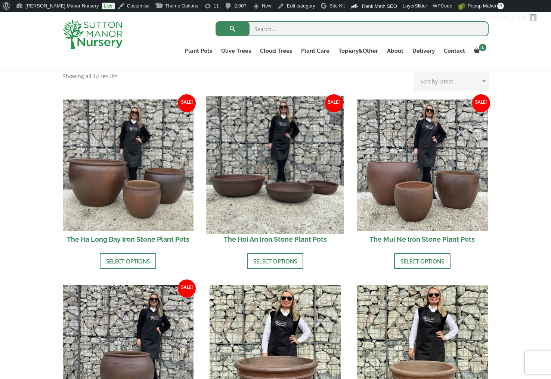
scroll to position [336, 0]
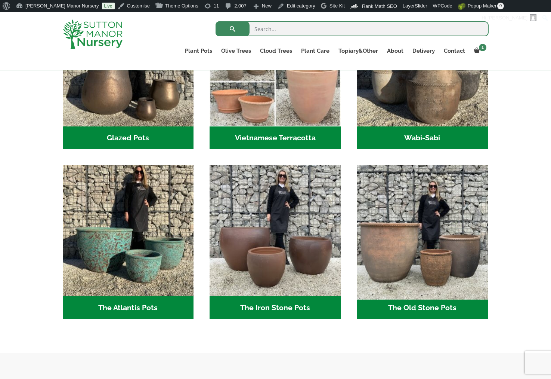
click at [438, 249] on img "Visit product category The Old Stone Pots" at bounding box center [422, 231] width 138 height 138
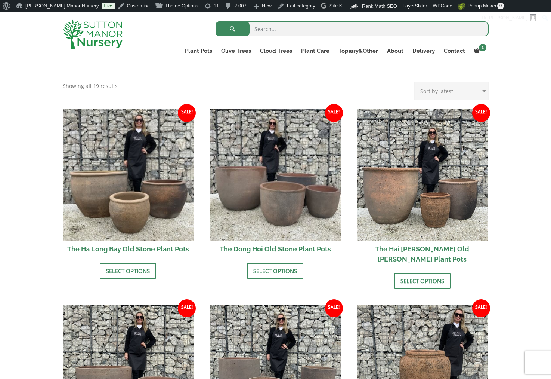
scroll to position [262, 0]
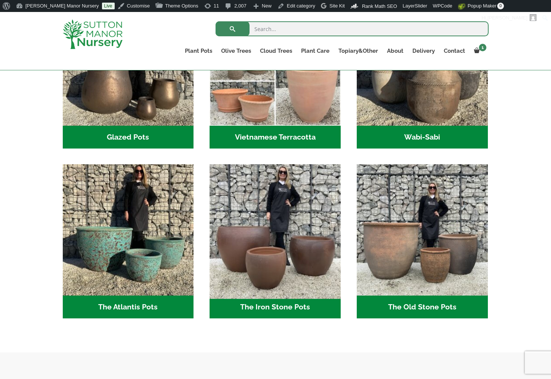
scroll to position [299, 0]
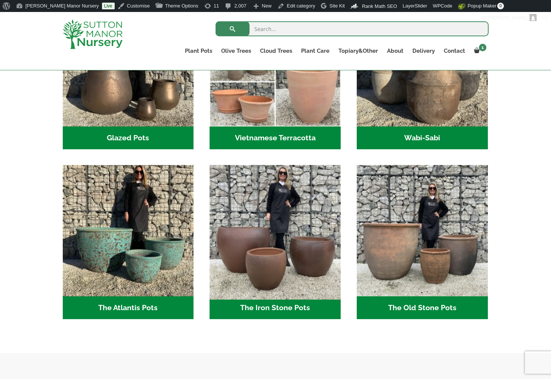
click at [284, 256] on img "Visit product category The Iron Stone Pots" at bounding box center [276, 231] width 138 height 138
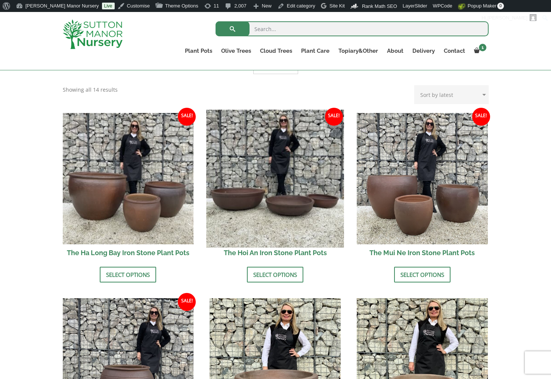
scroll to position [448, 0]
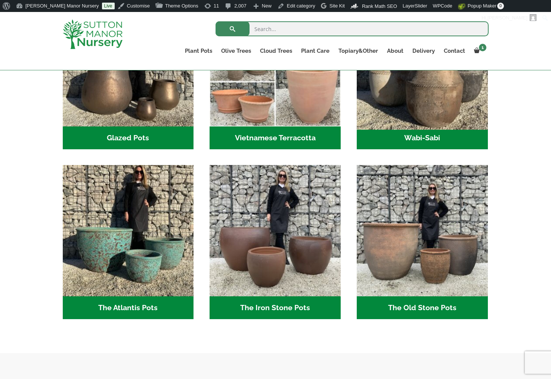
click at [437, 102] on img "Visit product category Wabi-Sabi" at bounding box center [422, 61] width 138 height 138
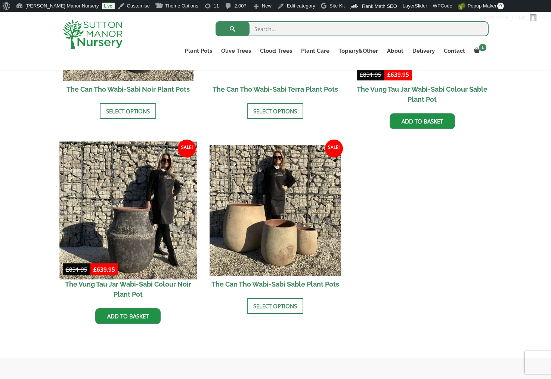
scroll to position [897, 0]
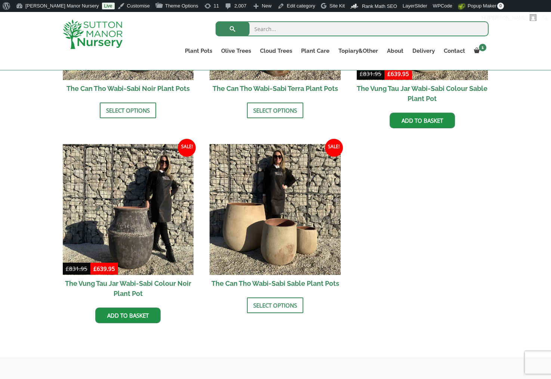
click at [98, 31] on img at bounding box center [93, 34] width 60 height 30
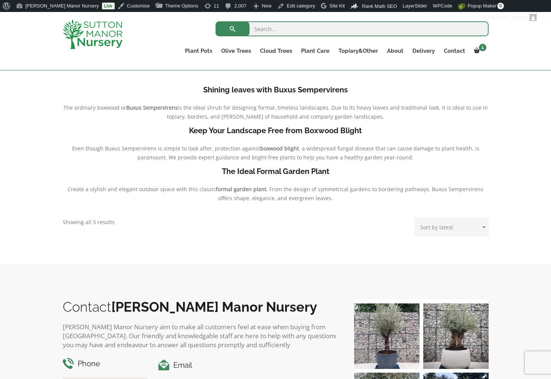
click at [101, 27] on img at bounding box center [93, 34] width 60 height 30
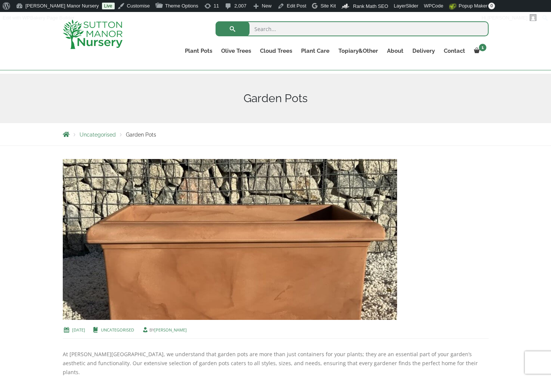
click at [127, 48] on div at bounding box center [100, 34] width 87 height 44
click at [96, 29] on img at bounding box center [93, 34] width 60 height 30
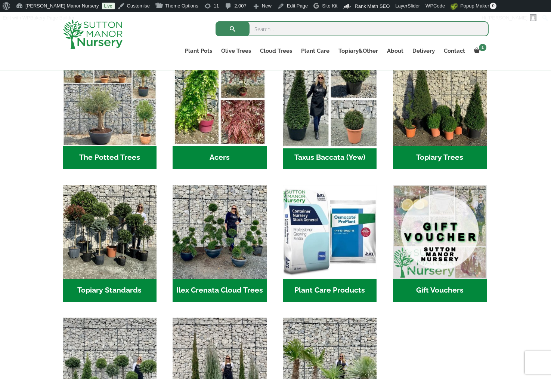
scroll to position [561, 0]
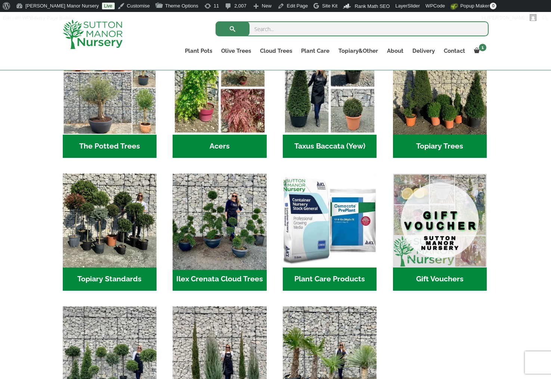
click at [228, 236] on img "Visit product category Ilex Crenata Cloud Trees" at bounding box center [219, 220] width 99 height 99
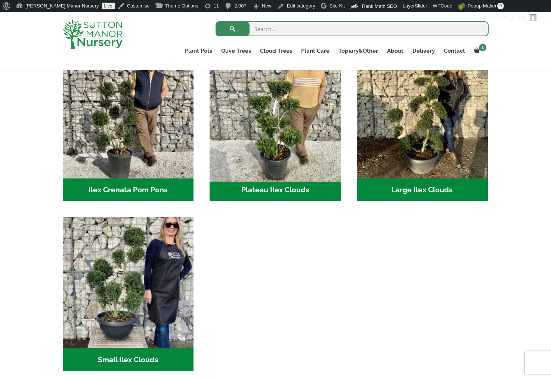
scroll to position [187, 0]
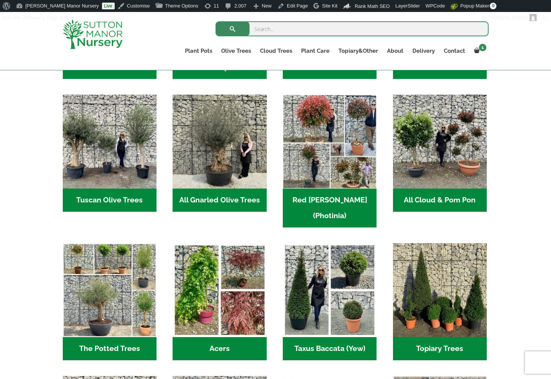
scroll to position [435, 0]
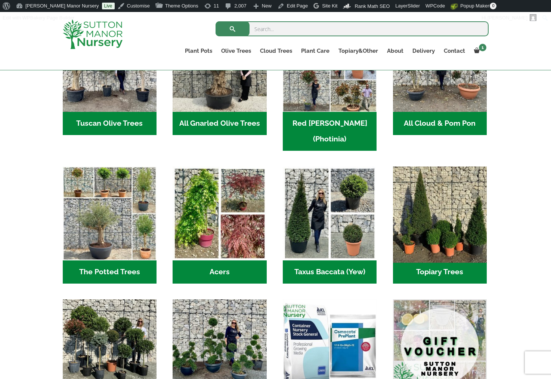
click at [454, 217] on img "Visit product category Topiary Trees" at bounding box center [439, 213] width 99 height 99
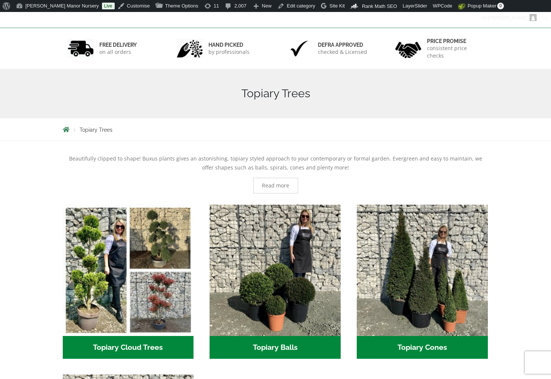
scroll to position [224, 0]
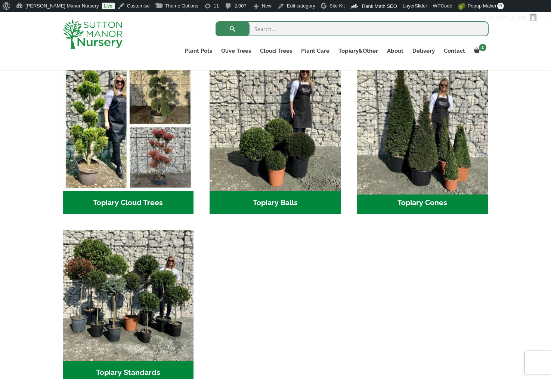
click at [412, 143] on img "Visit product category Topiary Cones" at bounding box center [422, 125] width 138 height 138
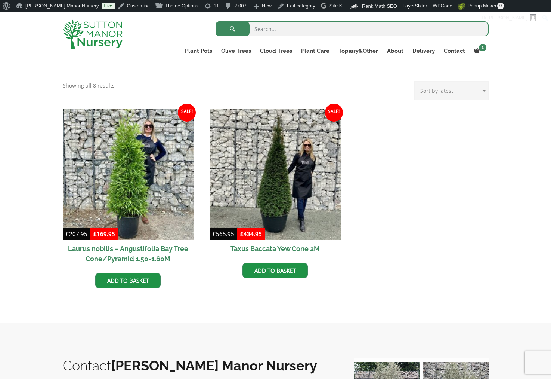
scroll to position [149, 0]
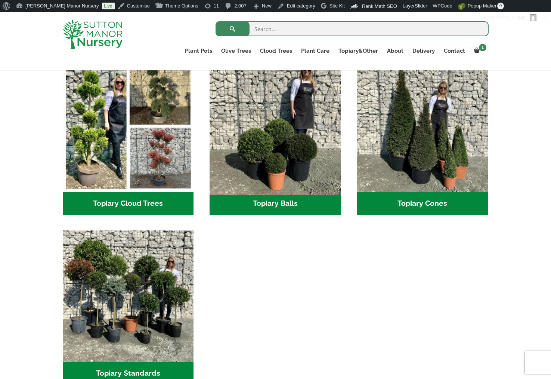
click at [290, 168] on img "Visit product category Topiary Balls" at bounding box center [276, 126] width 138 height 138
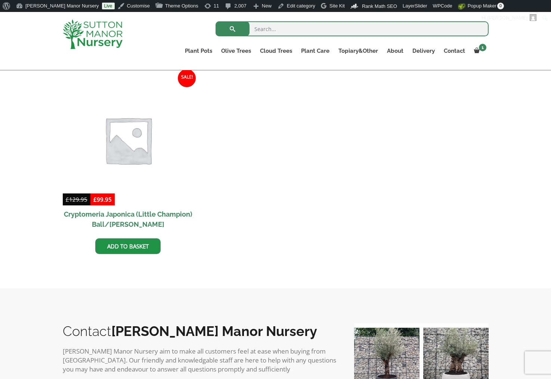
scroll to position [149, 0]
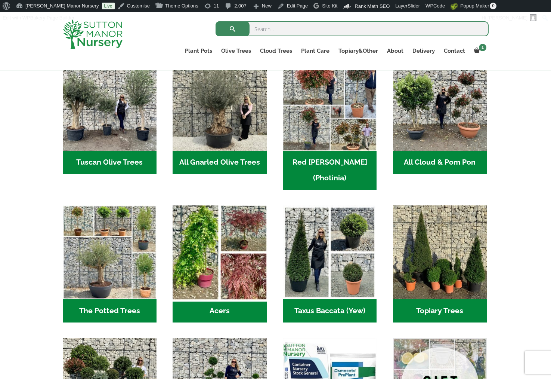
scroll to position [435, 0]
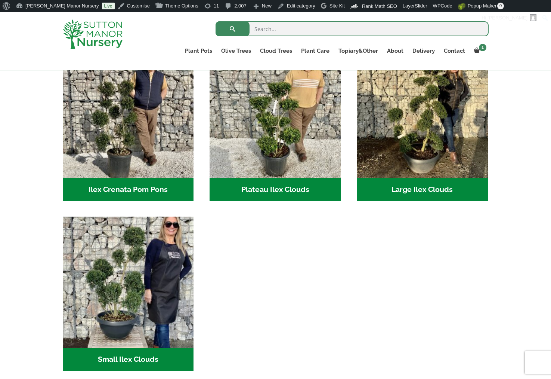
click at [95, 19] on div at bounding box center [100, 34] width 87 height 44
click at [91, 29] on img at bounding box center [93, 34] width 60 height 30
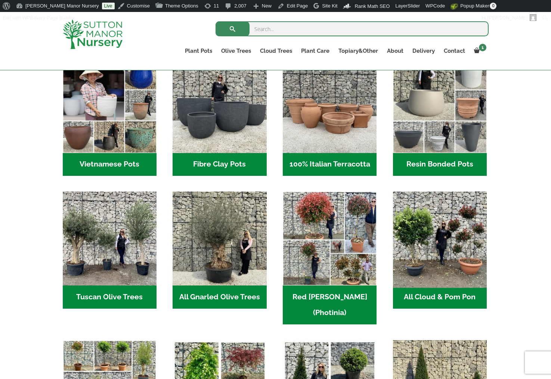
scroll to position [37, 0]
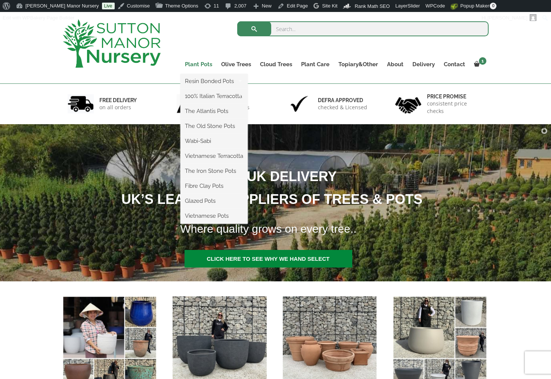
click at [193, 60] on link "Plant Pots" at bounding box center [198, 64] width 36 height 10
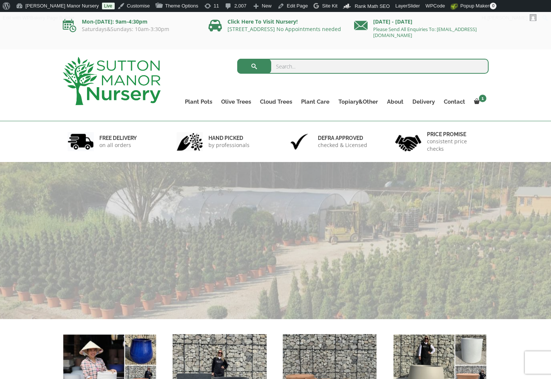
click at [206, 99] on link "Plant Pots" at bounding box center [198, 101] width 36 height 10
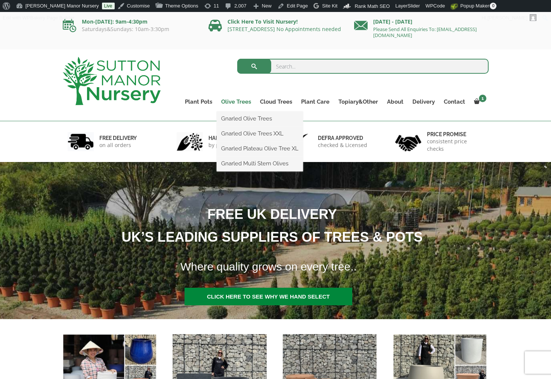
click at [240, 103] on link "Olive Trees" at bounding box center [236, 101] width 39 height 10
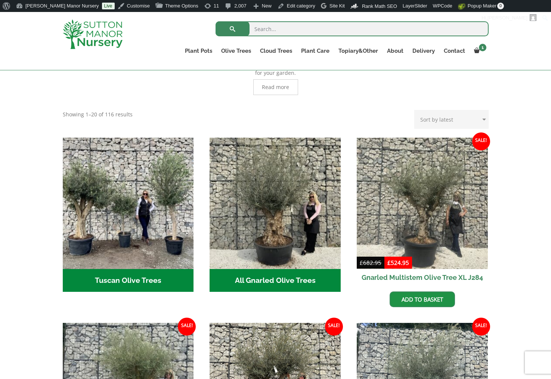
scroll to position [224, 0]
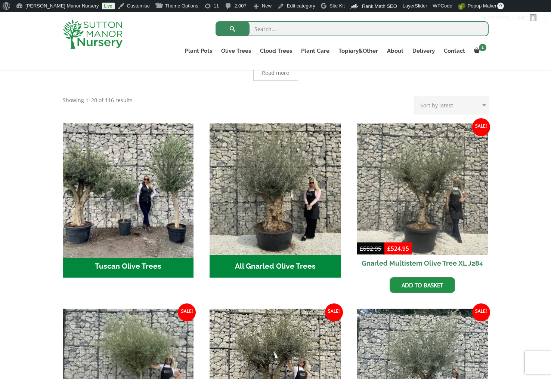
click at [154, 168] on img "Visit product category Tuscan Olive Trees" at bounding box center [128, 189] width 138 height 138
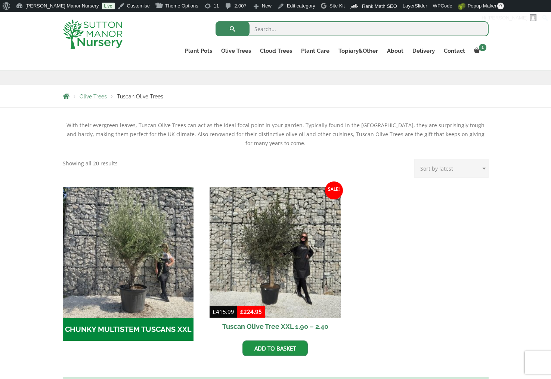
scroll to position [112, 0]
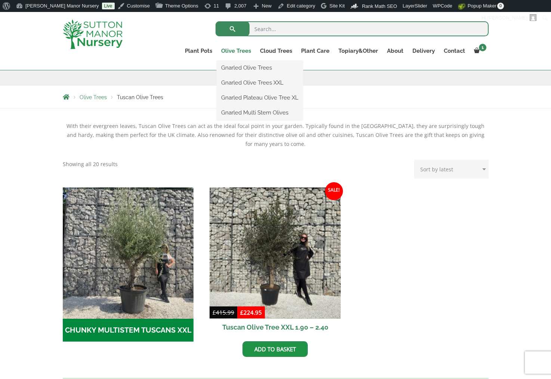
click at [237, 50] on link "Olive Trees" at bounding box center [236, 51] width 39 height 10
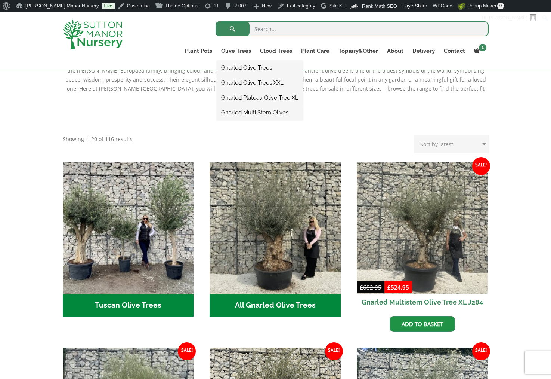
scroll to position [187, 0]
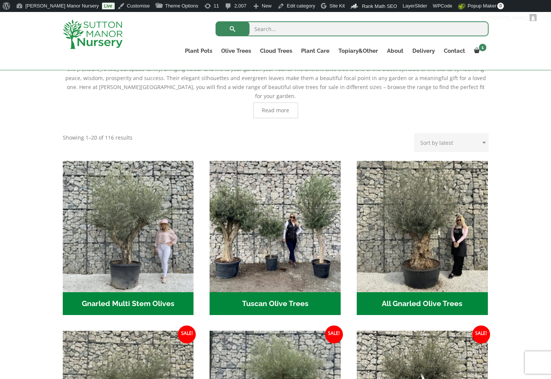
click at [91, 22] on img at bounding box center [93, 34] width 60 height 30
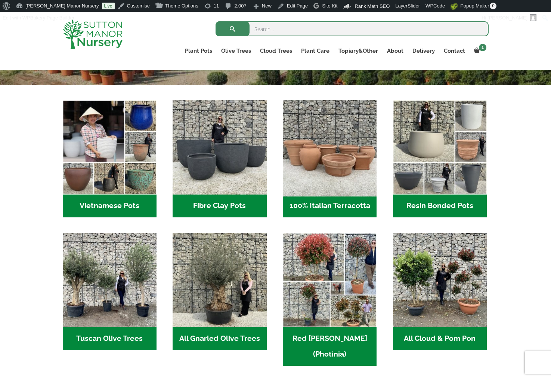
scroll to position [262, 0]
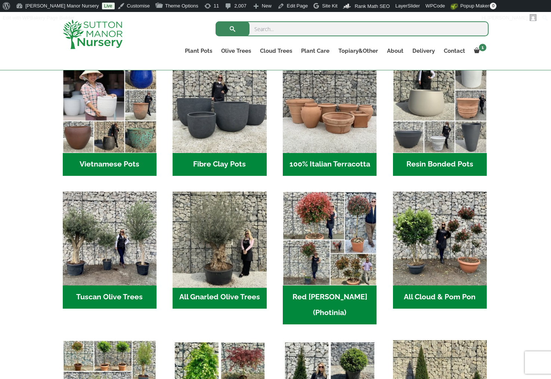
click at [222, 258] on img "Visit product category All Gnarled Olive Trees" at bounding box center [219, 238] width 99 height 99
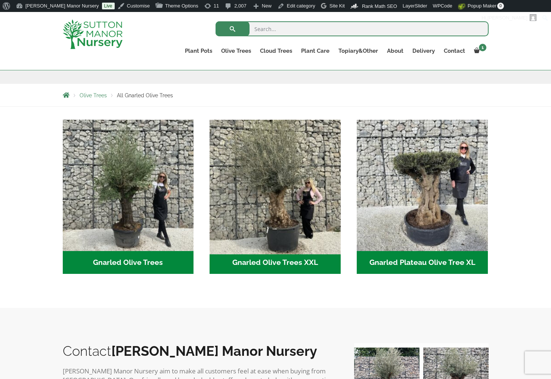
scroll to position [112, 0]
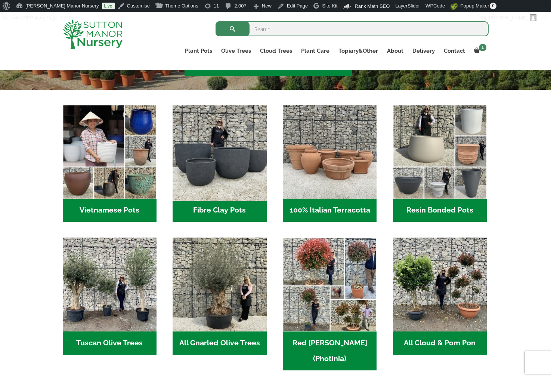
scroll to position [75, 0]
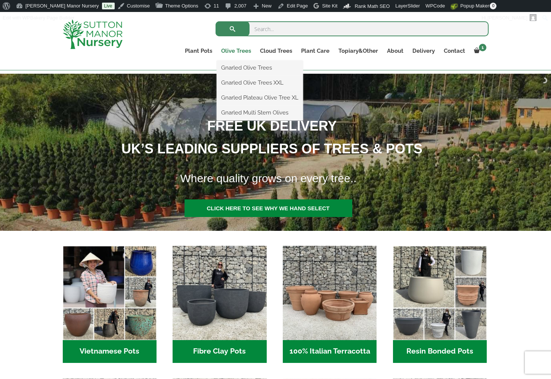
click at [241, 52] on link "Olive Trees" at bounding box center [236, 51] width 39 height 10
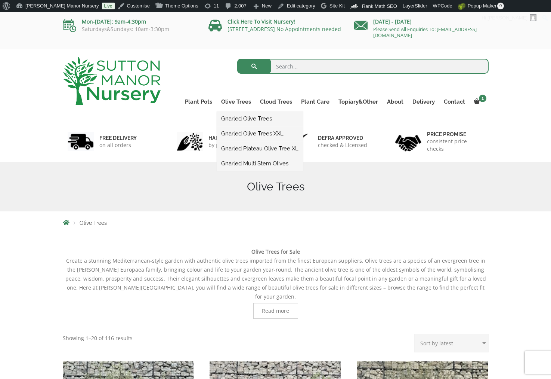
click at [259, 164] on link "Gnarled Multi Stem Olives" at bounding box center [260, 163] width 86 height 11
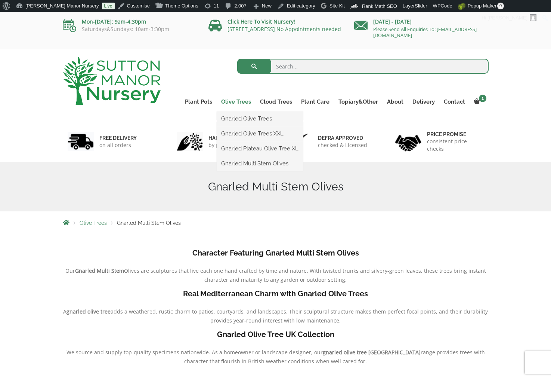
click at [233, 104] on link "Olive Trees" at bounding box center [236, 101] width 39 height 10
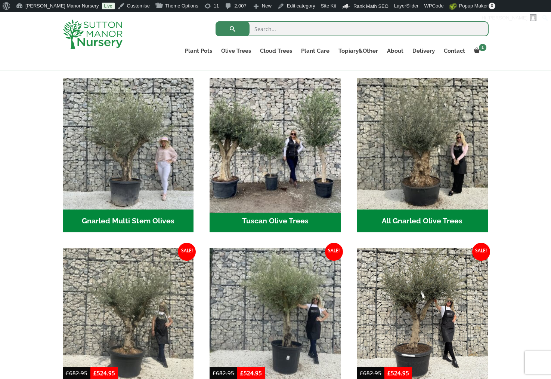
scroll to position [262, 0]
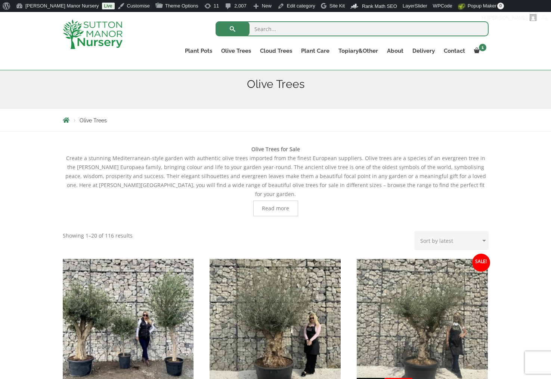
scroll to position [102, 0]
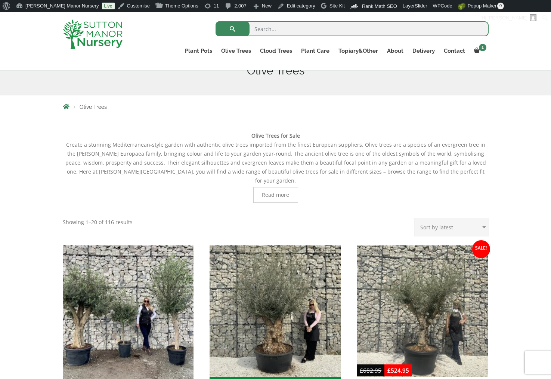
click at [136, 256] on img "Visit product category Tuscan Olive Trees" at bounding box center [128, 311] width 138 height 138
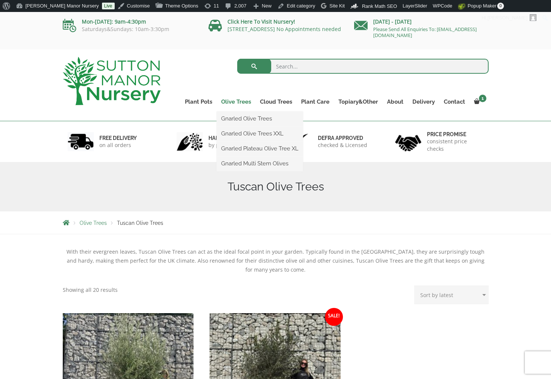
click at [237, 102] on link "Olive Trees" at bounding box center [236, 101] width 39 height 10
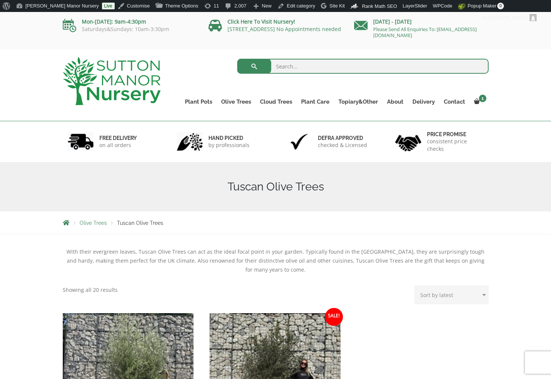
click at [131, 93] on img at bounding box center [112, 81] width 98 height 48
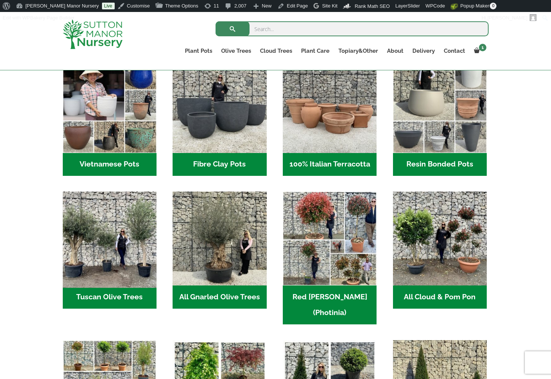
click at [119, 258] on img "Visit product category Tuscan Olive Trees" at bounding box center [109, 238] width 99 height 99
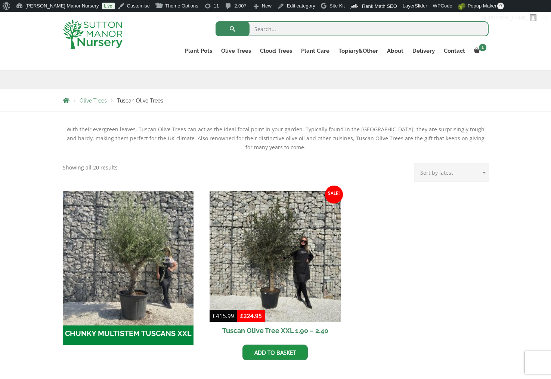
scroll to position [112, 0]
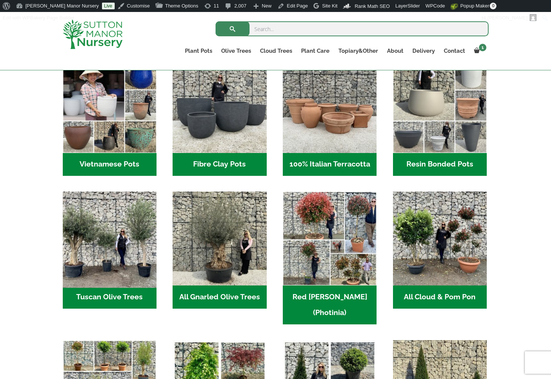
click at [109, 259] on img "Visit product category Tuscan Olive Trees" at bounding box center [109, 238] width 99 height 99
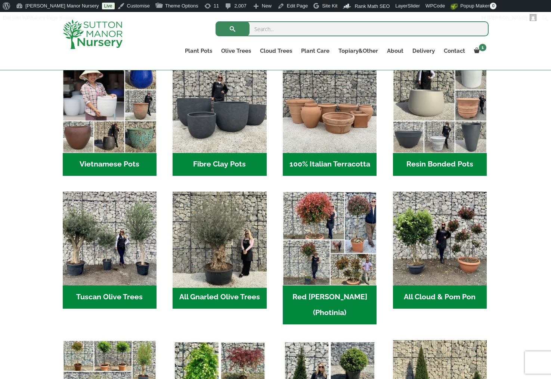
click at [202, 254] on img "Visit product category All Gnarled Olive Trees" at bounding box center [219, 238] width 99 height 99
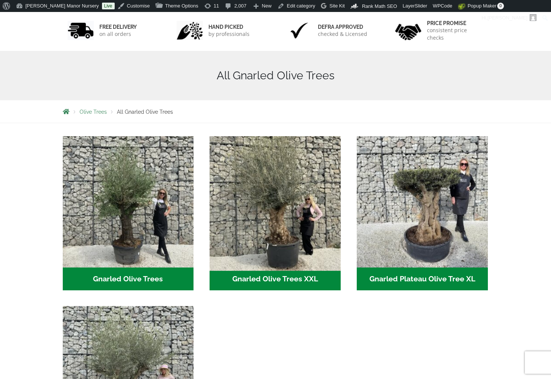
scroll to position [149, 0]
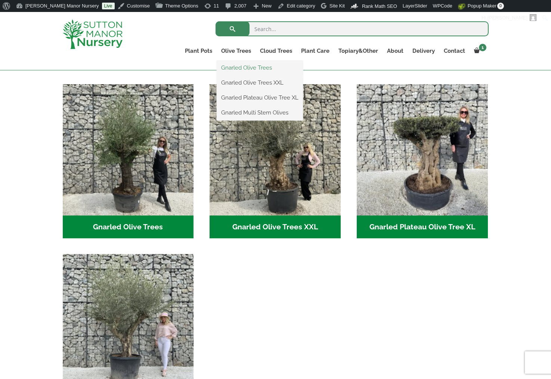
click at [250, 68] on link "Gnarled Olive Trees" at bounding box center [260, 67] width 86 height 11
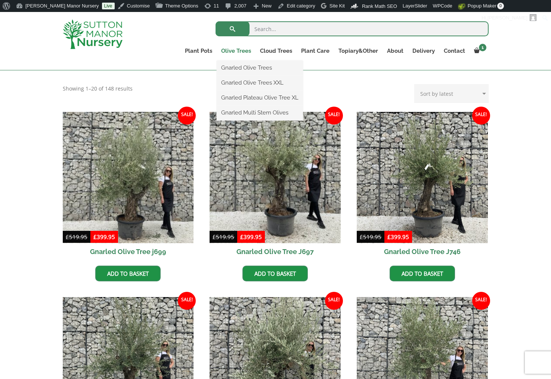
click at [240, 50] on link "Olive Trees" at bounding box center [236, 51] width 39 height 10
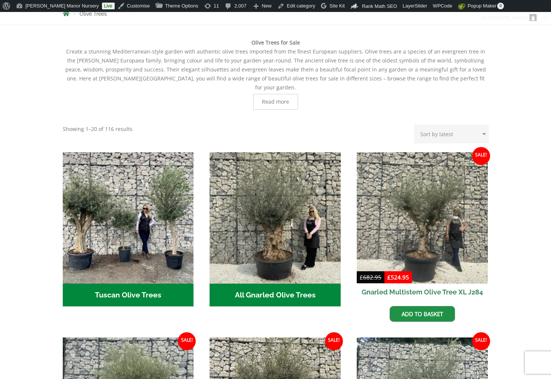
scroll to position [224, 0]
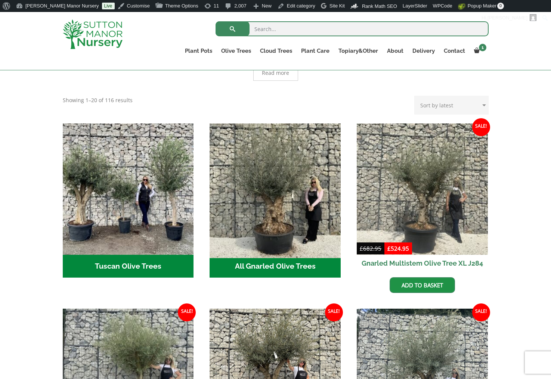
click at [278, 167] on img "Visit product category All Gnarled Olive Trees" at bounding box center [276, 189] width 138 height 138
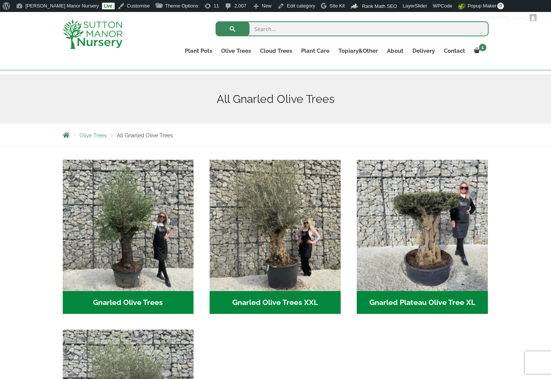
scroll to position [75, 0]
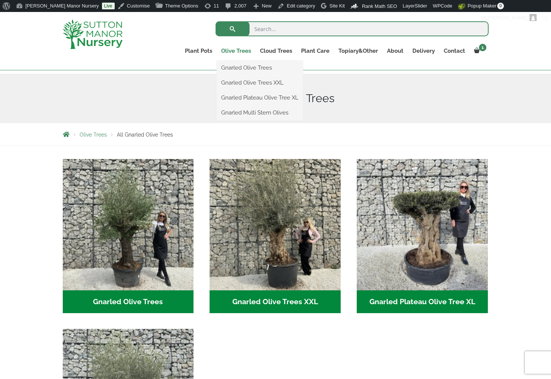
click at [235, 50] on link "Olive Trees" at bounding box center [236, 51] width 39 height 10
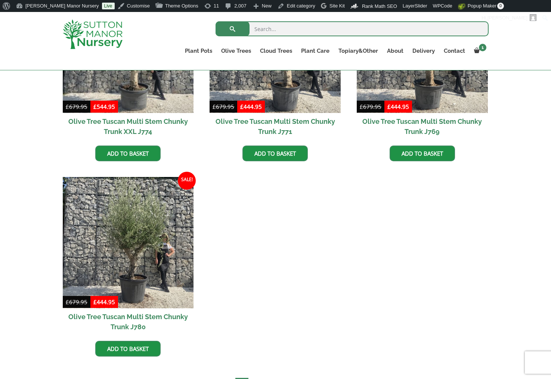
scroll to position [262, 0]
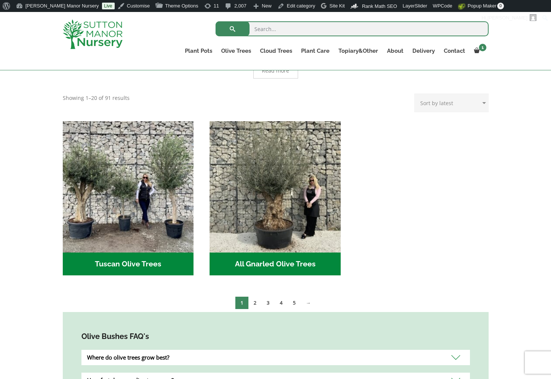
scroll to position [177, 0]
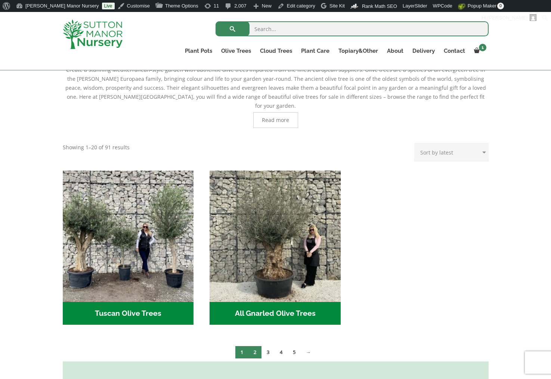
click at [258, 346] on link "2" at bounding box center [254, 352] width 13 height 12
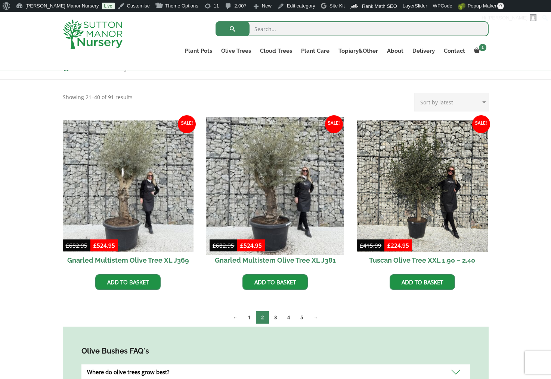
scroll to position [187, 0]
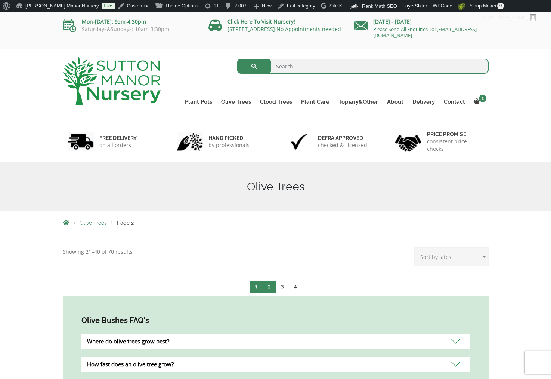
click at [254, 288] on link "1" at bounding box center [256, 286] width 13 height 12
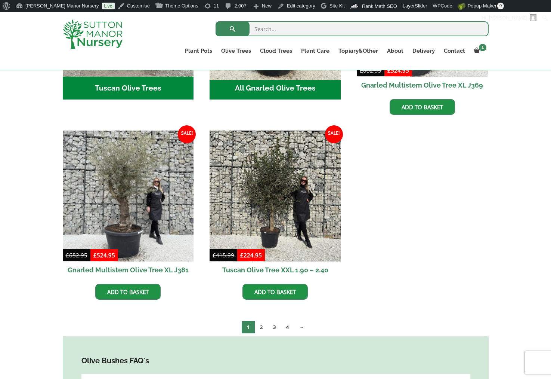
scroll to position [411, 0]
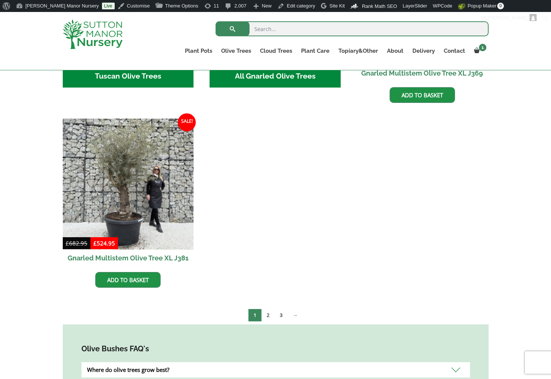
scroll to position [411, 0]
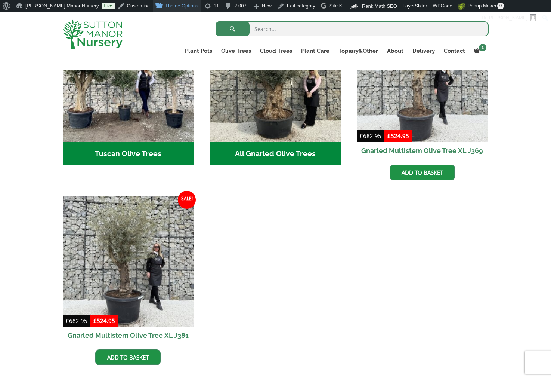
scroll to position [336, 0]
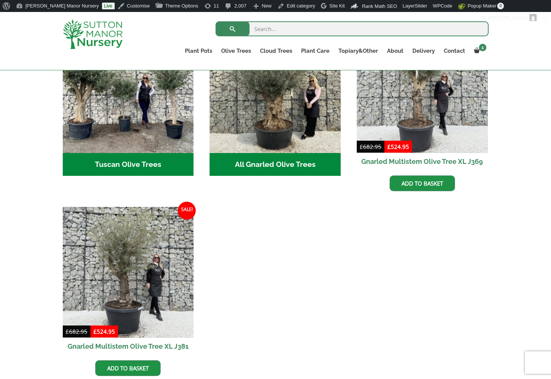
scroll to position [336, 0]
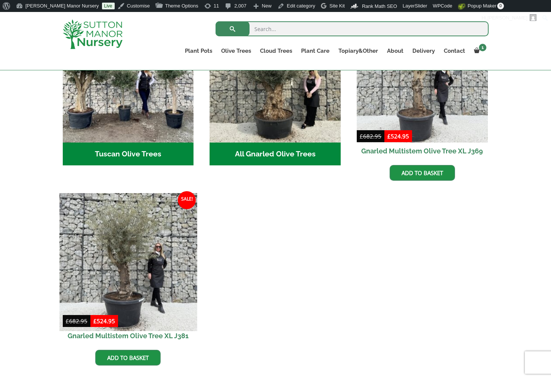
click at [120, 257] on img at bounding box center [128, 262] width 138 height 138
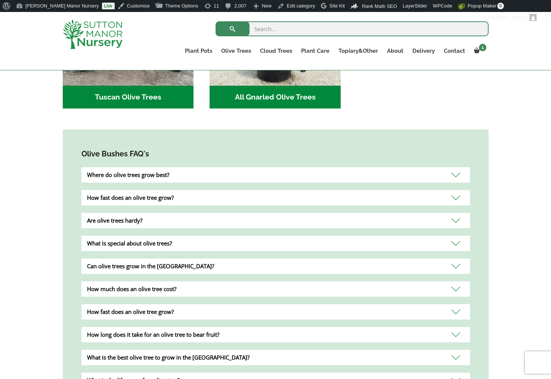
scroll to position [411, 0]
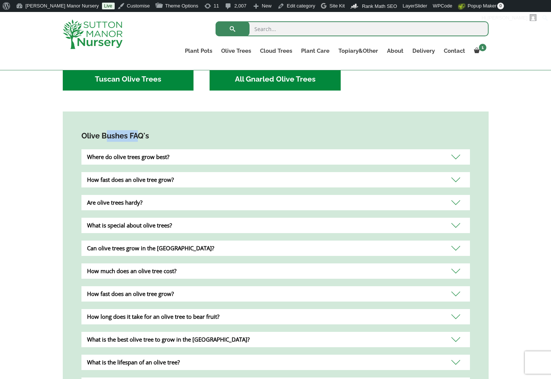
drag, startPoint x: 115, startPoint y: 124, endPoint x: 96, endPoint y: 124, distance: 19.1
click at [99, 130] on h4 "Olive Bushes FAQ's" at bounding box center [275, 136] width 389 height 12
click at [180, 130] on h4 "Olive Bushes FAQ's" at bounding box center [275, 136] width 389 height 12
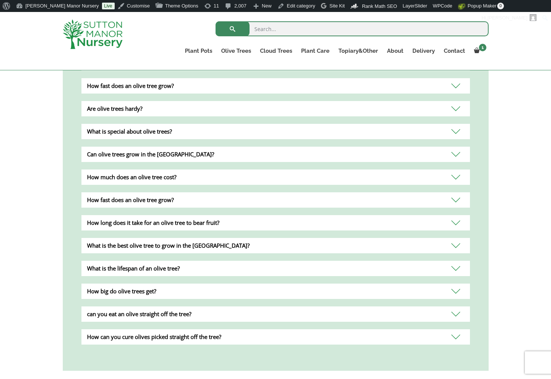
scroll to position [523, 0]
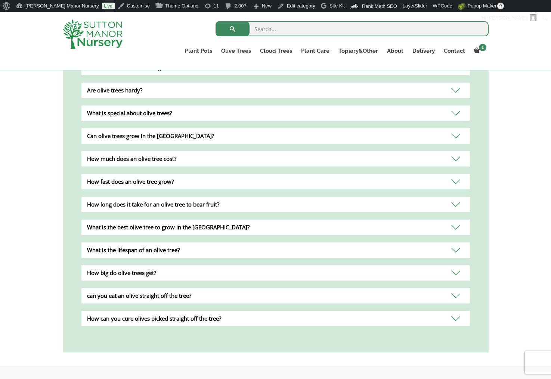
click at [225, 291] on div "can you eat an olive straight off the tree?" at bounding box center [275, 295] width 389 height 15
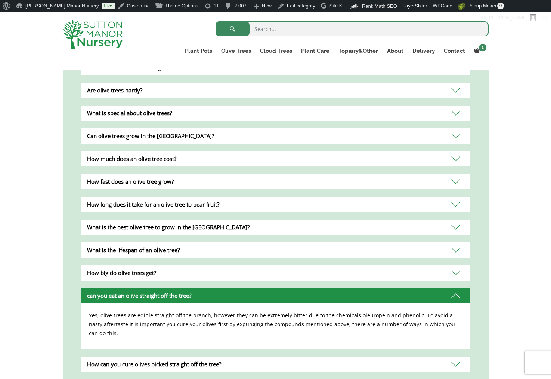
click at [227, 288] on div "can you eat an olive straight off the tree?" at bounding box center [275, 295] width 389 height 15
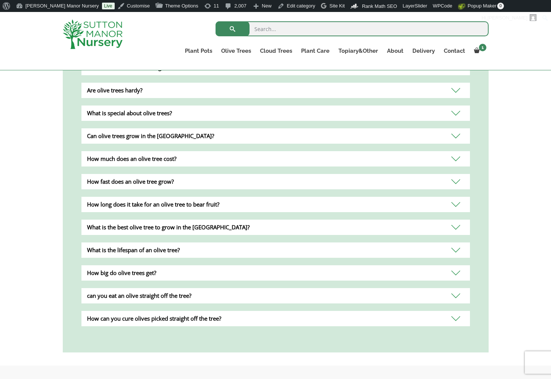
click at [127, 83] on div "Are olive trees hardy?" at bounding box center [275, 90] width 389 height 15
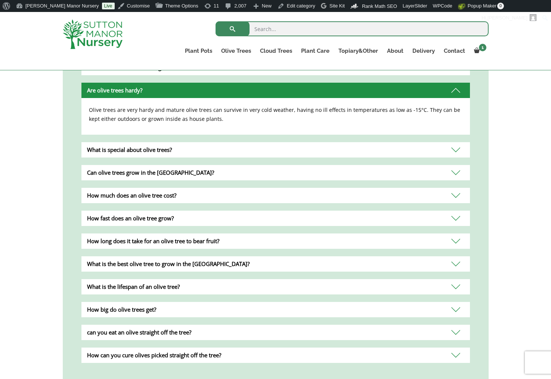
click at [127, 83] on div "Are olive trees hardy?" at bounding box center [275, 90] width 389 height 15
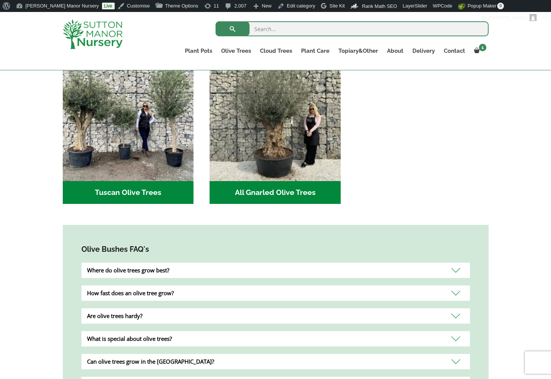
scroll to position [149, 0]
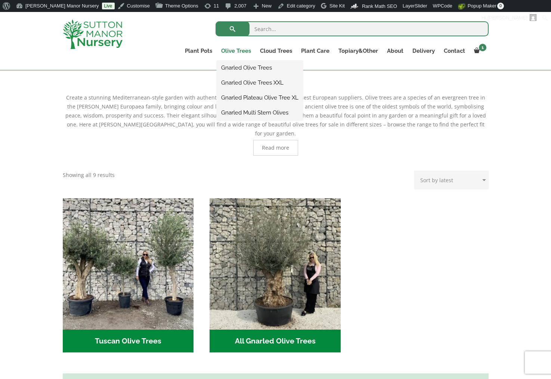
click at [236, 50] on link "Olive Trees" at bounding box center [236, 51] width 39 height 10
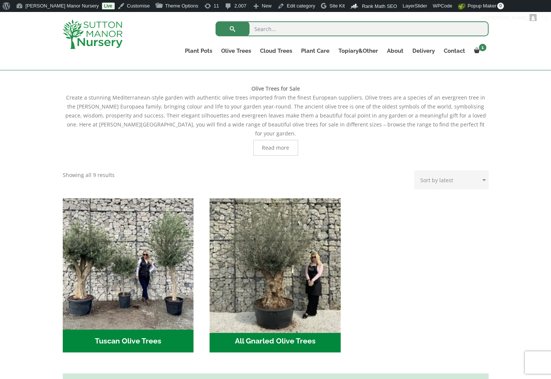
scroll to position [75, 0]
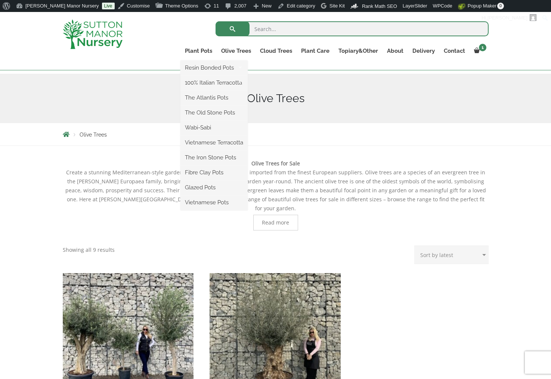
click at [203, 61] on ul "Resin Bonded Pots The Amalfi Pots The Milan Pots The Capri Pots The Brunello Po…" at bounding box center [213, 135] width 67 height 149
click at [206, 50] on link "Plant Pots" at bounding box center [198, 51] width 36 height 10
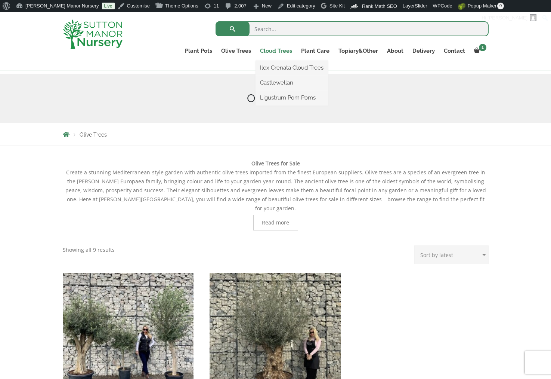
click at [279, 49] on link "Cloud Trees" at bounding box center [276, 51] width 41 height 10
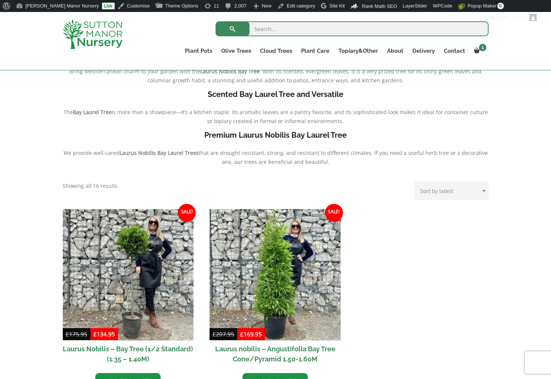
scroll to position [149, 0]
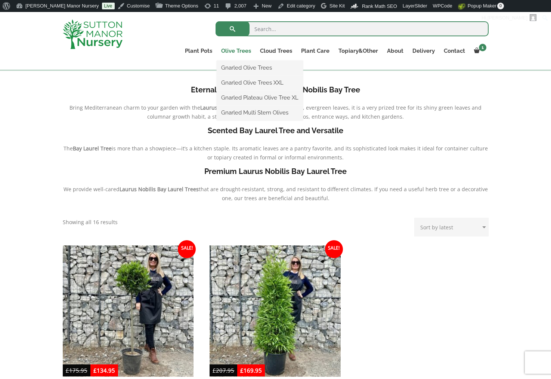
click at [245, 50] on link "Olive Trees" at bounding box center [236, 51] width 39 height 10
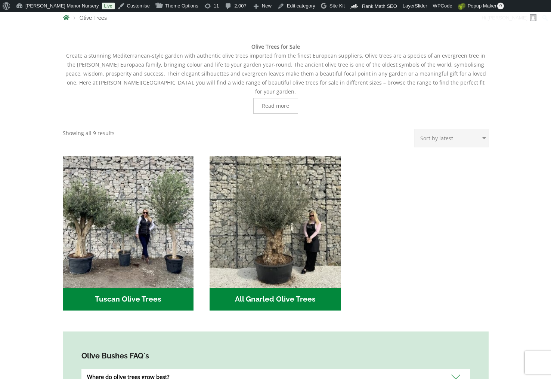
scroll to position [224, 0]
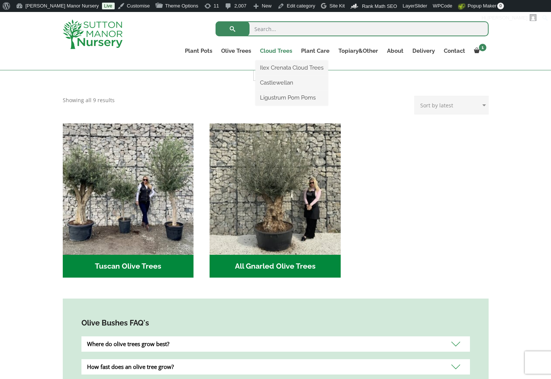
click at [273, 51] on link "Cloud Trees" at bounding box center [276, 51] width 41 height 10
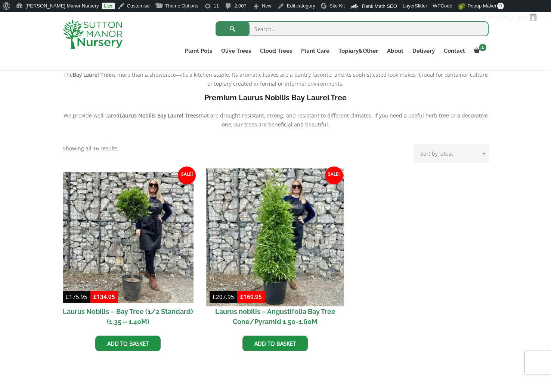
scroll to position [224, 0]
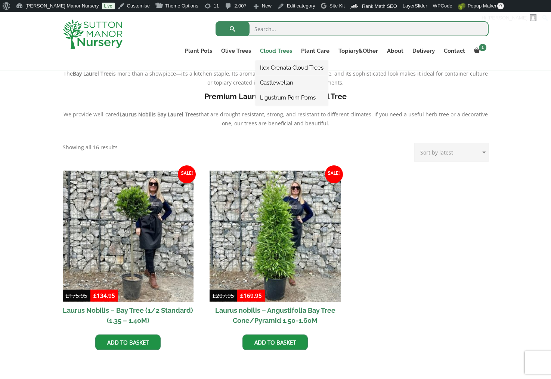
click at [273, 49] on link "Cloud Trees" at bounding box center [276, 51] width 41 height 10
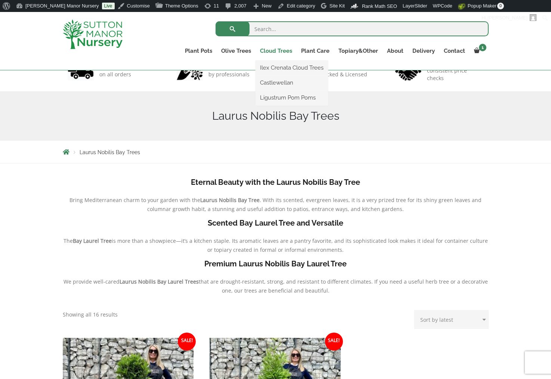
scroll to position [37, 0]
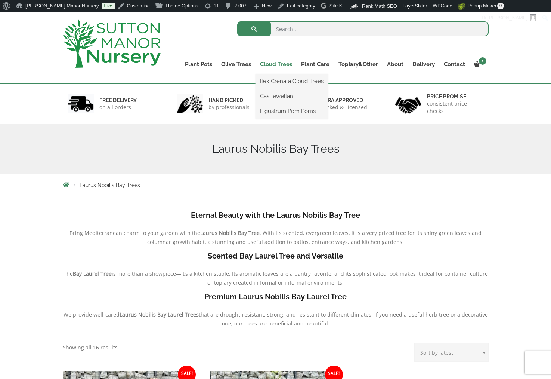
click at [276, 63] on link "Cloud Trees" at bounding box center [276, 64] width 41 height 10
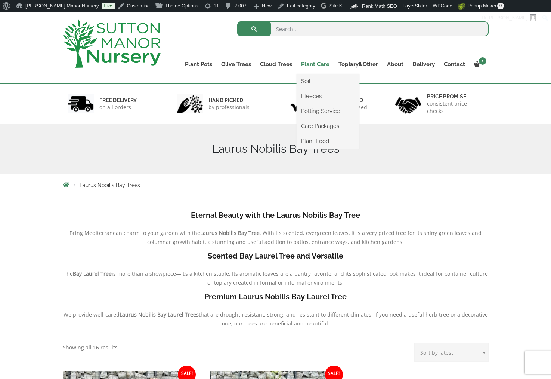
click at [314, 65] on link "Plant Care" at bounding box center [315, 64] width 37 height 10
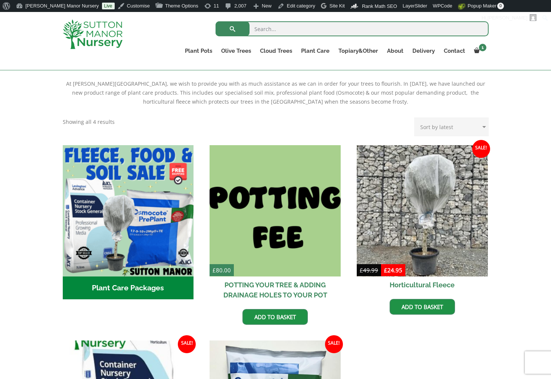
scroll to position [75, 0]
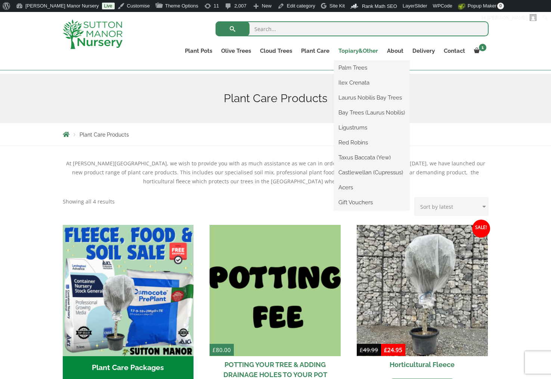
click at [368, 50] on link "Topiary&Other" at bounding box center [358, 51] width 49 height 10
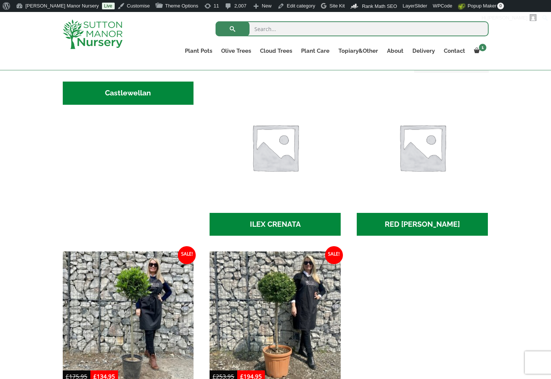
scroll to position [299, 0]
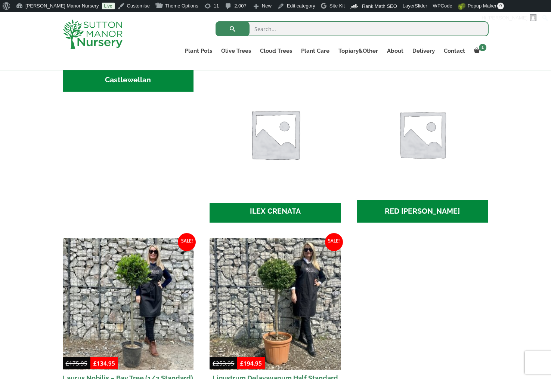
click at [285, 150] on img "Visit product category ILEX CRENATA" at bounding box center [276, 134] width 138 height 138
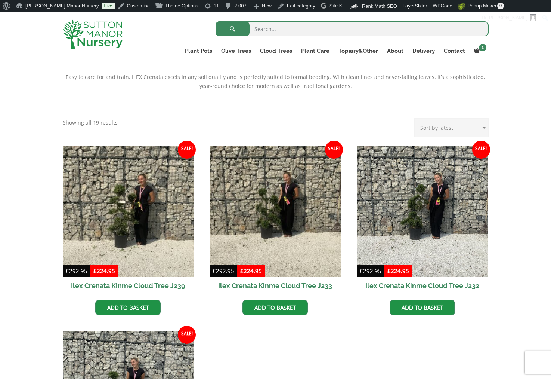
scroll to position [37, 0]
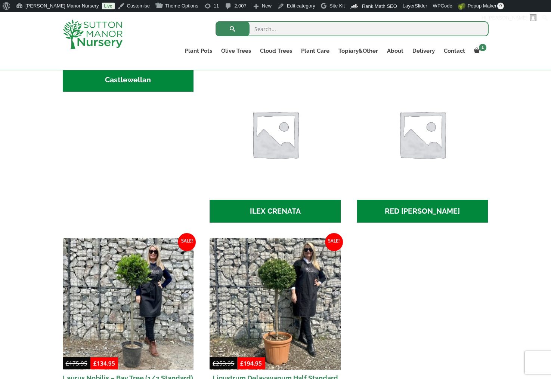
scroll to position [224, 0]
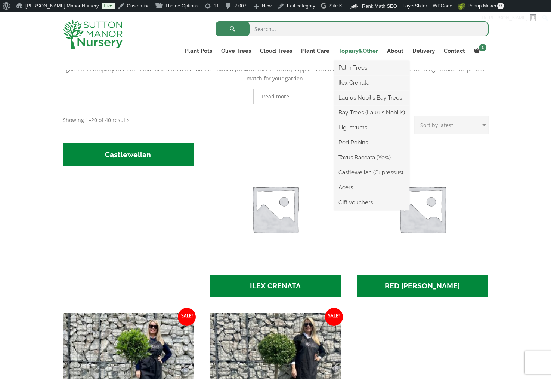
click at [362, 50] on link "Topiary&Other" at bounding box center [358, 51] width 49 height 10
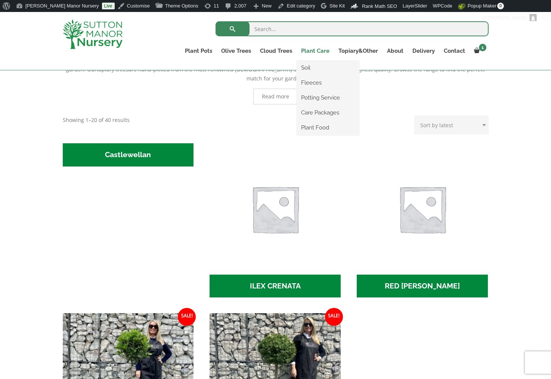
click at [324, 51] on link "Plant Care" at bounding box center [315, 51] width 37 height 10
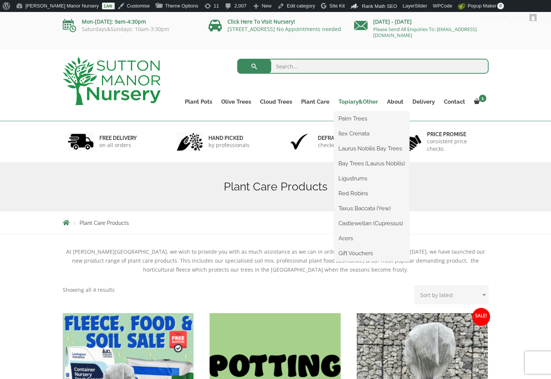
click at [364, 101] on link "Topiary&Other" at bounding box center [358, 101] width 49 height 10
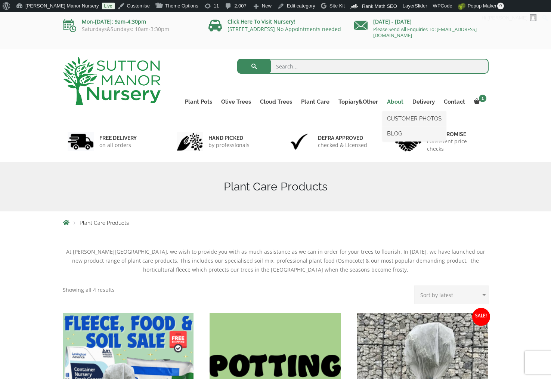
click at [398, 102] on link "About" at bounding box center [395, 101] width 25 height 10
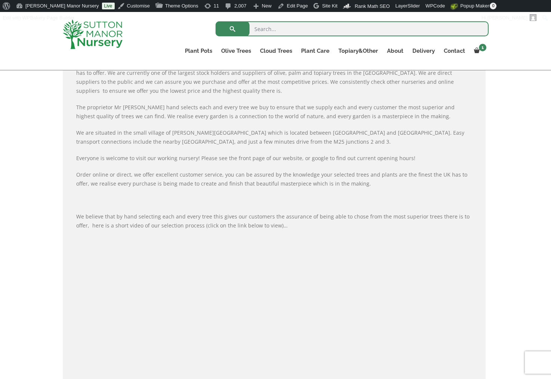
scroll to position [149, 0]
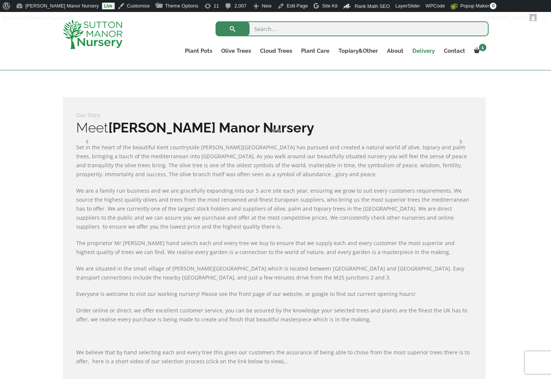
click at [427, 51] on link "Delivery" at bounding box center [423, 51] width 31 height 10
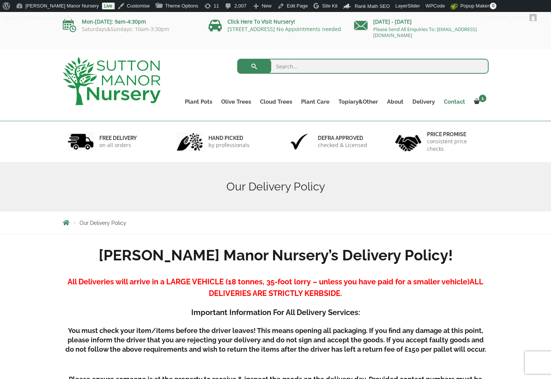
click at [455, 100] on link "Contact" at bounding box center [454, 101] width 30 height 10
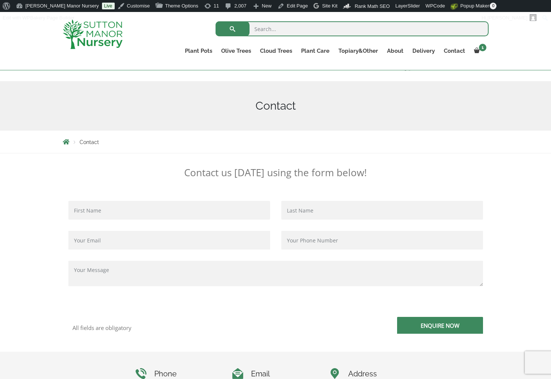
scroll to position [75, 0]
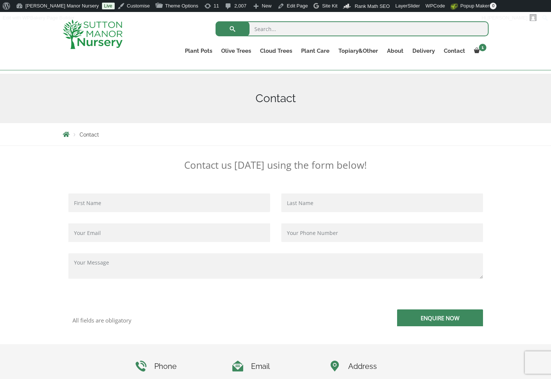
click at [95, 319] on p "All fields are obligatory" at bounding box center [171, 319] width 198 height 7
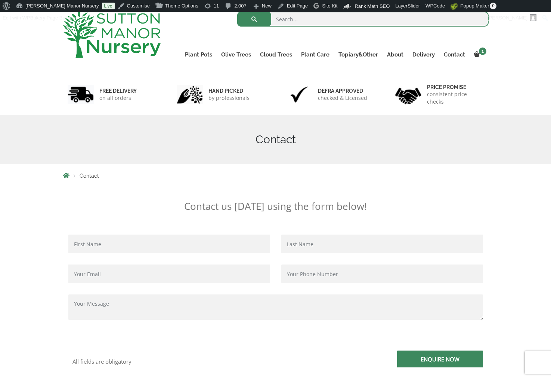
scroll to position [0, 0]
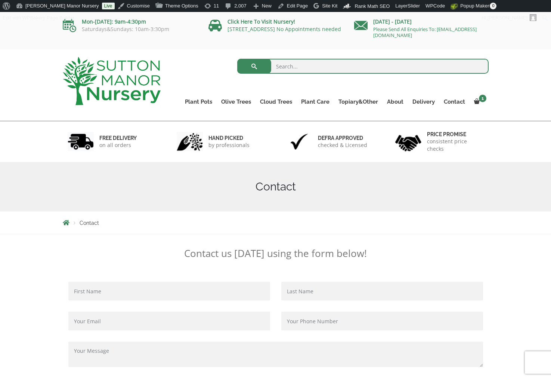
click at [104, 75] on img at bounding box center [112, 81] width 98 height 48
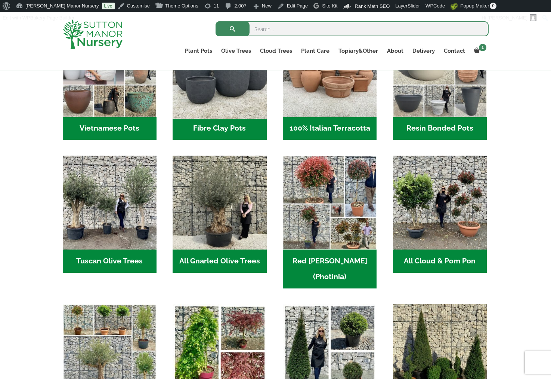
scroll to position [299, 0]
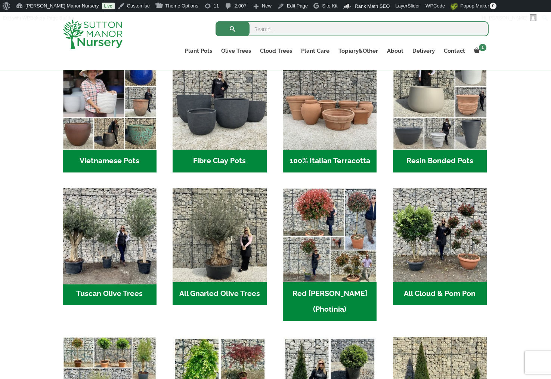
click at [118, 253] on img "Visit product category Tuscan Olive Trees" at bounding box center [109, 235] width 99 height 99
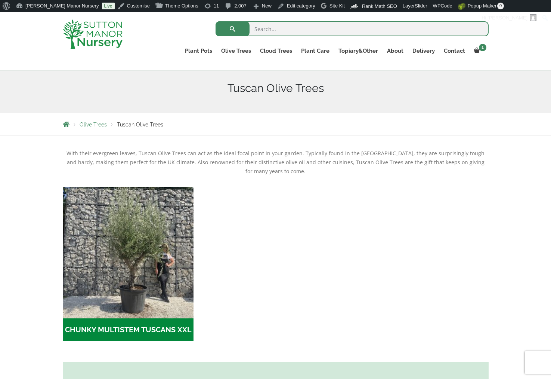
scroll to position [75, 0]
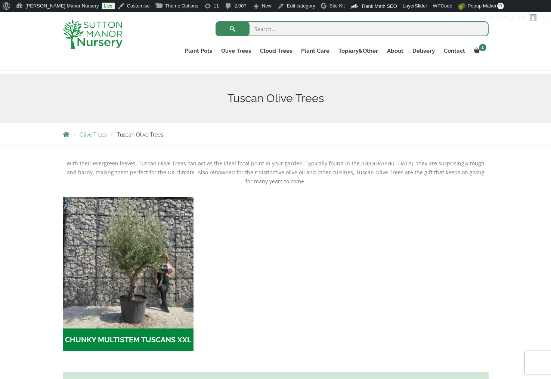
drag, startPoint x: 219, startPoint y: 269, endPoint x: 331, endPoint y: 293, distance: 115.0
click at [331, 331] on ul "CHUNKY MULTISTEM TUSCANS XXL (8)" at bounding box center [276, 282] width 426 height 170
click at [303, 253] on ul "CHUNKY MULTISTEM TUSCANS XXL (8)" at bounding box center [276, 282] width 426 height 170
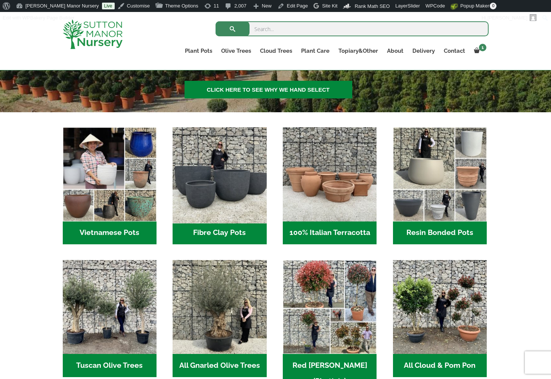
scroll to position [190, 0]
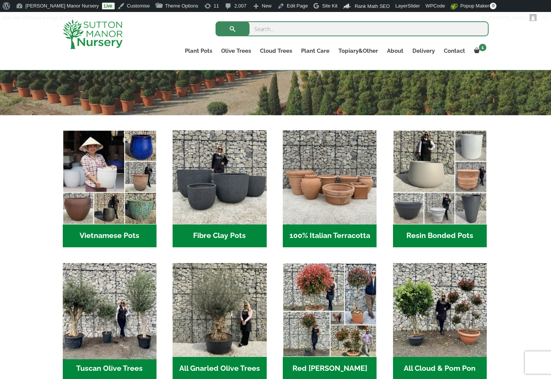
click at [108, 301] on img "Visit product category Tuscan Olive Trees" at bounding box center [109, 309] width 99 height 99
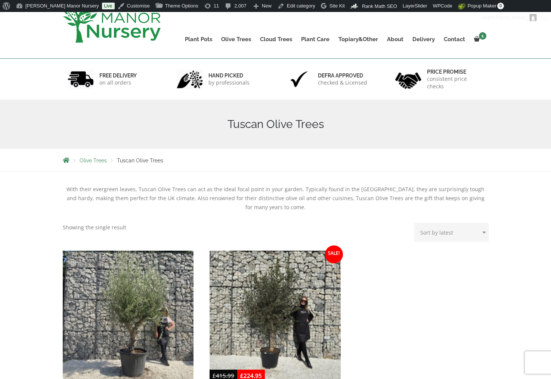
scroll to position [187, 0]
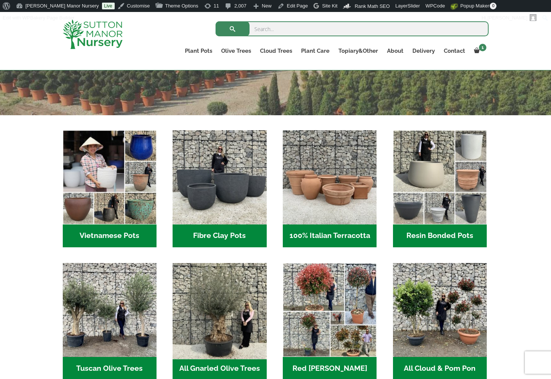
click at [231, 297] on img "Visit product category All Gnarled Olive Trees" at bounding box center [219, 309] width 99 height 99
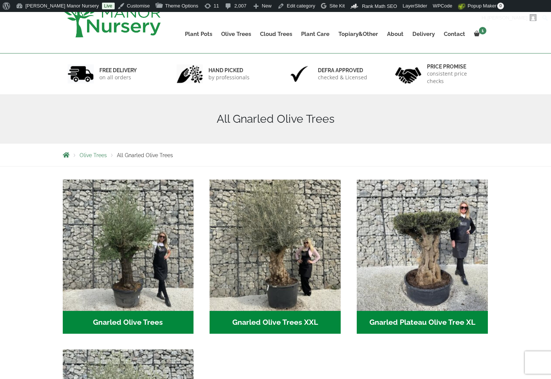
scroll to position [149, 0]
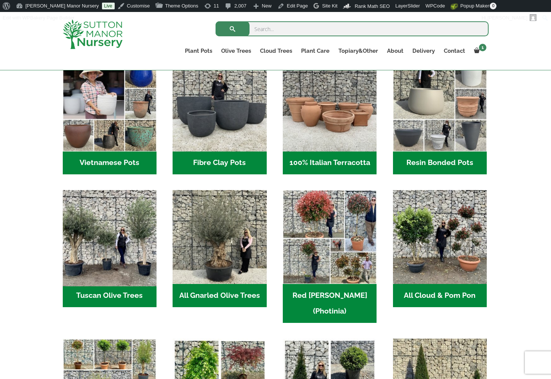
scroll to position [265, 0]
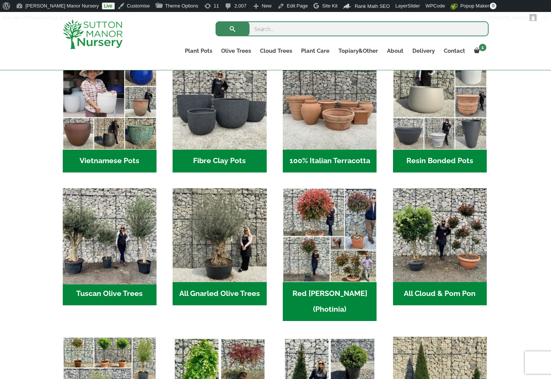
click at [117, 254] on img "Visit product category Tuscan Olive Trees" at bounding box center [109, 235] width 99 height 99
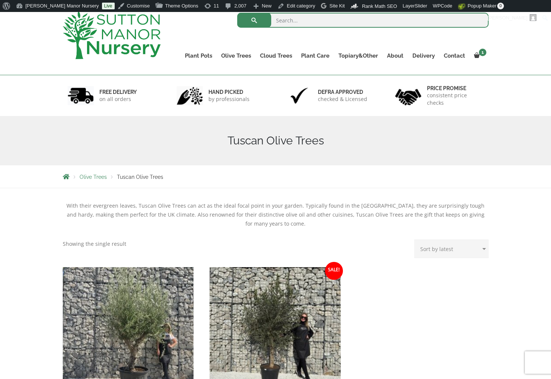
scroll to position [149, 0]
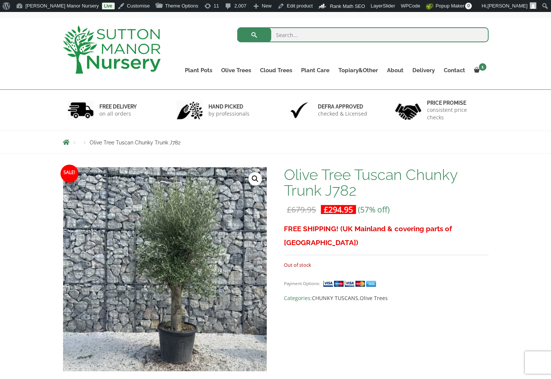
scroll to position [75, 0]
